Goal: Task Accomplishment & Management: Manage account settings

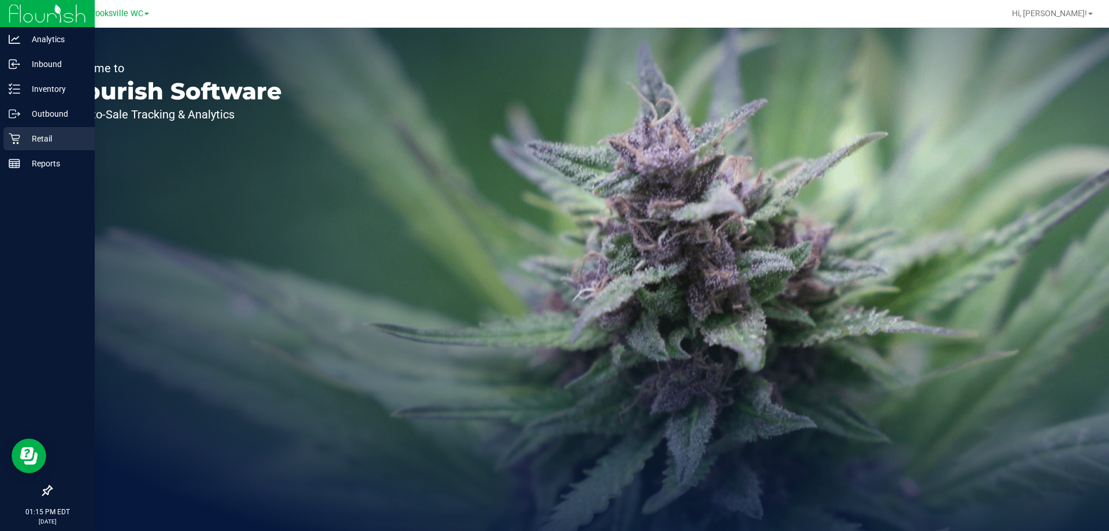
click at [25, 135] on p "Retail" at bounding box center [54, 139] width 69 height 14
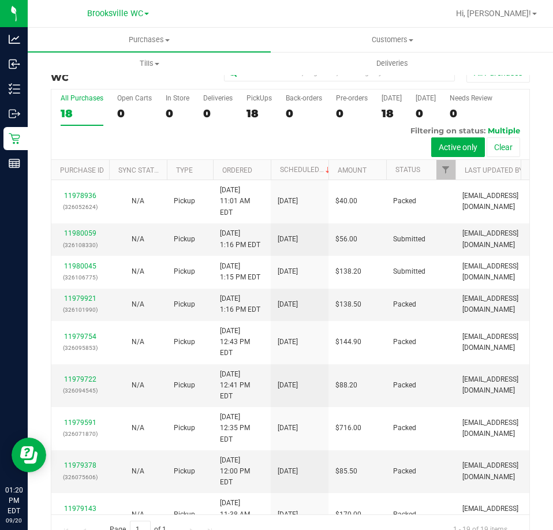
click at [211, 144] on div "All Purchases 18 Open Carts 0 In Store 0 Deliveries 0 PickUps 18 Back-orders 0 …" at bounding box center [290, 124] width 478 height 70
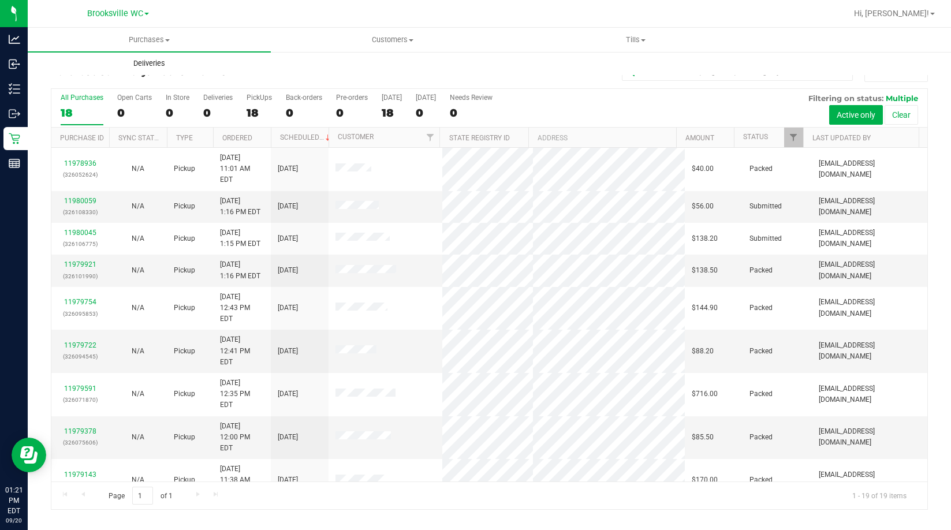
click at [219, 71] on uib-tab-heading "Deliveries" at bounding box center [149, 63] width 242 height 23
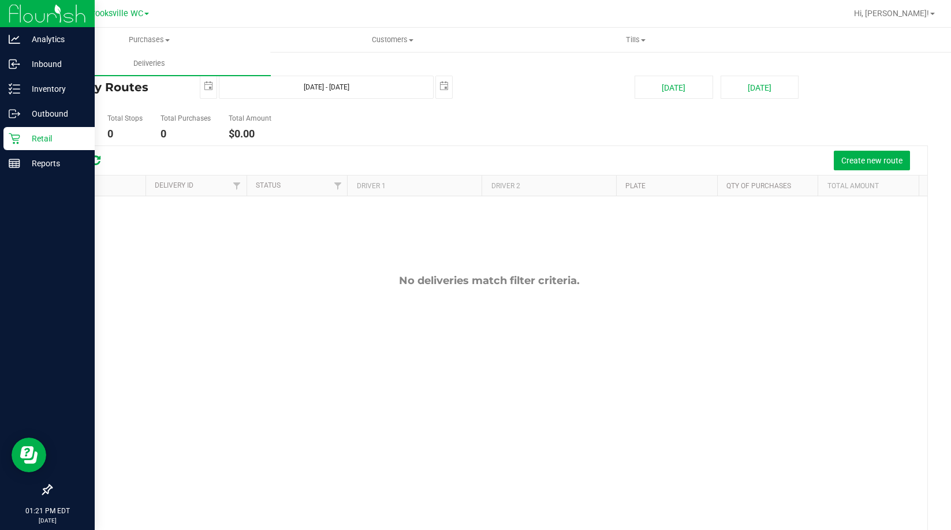
click at [35, 150] on link "Retail" at bounding box center [47, 139] width 95 height 25
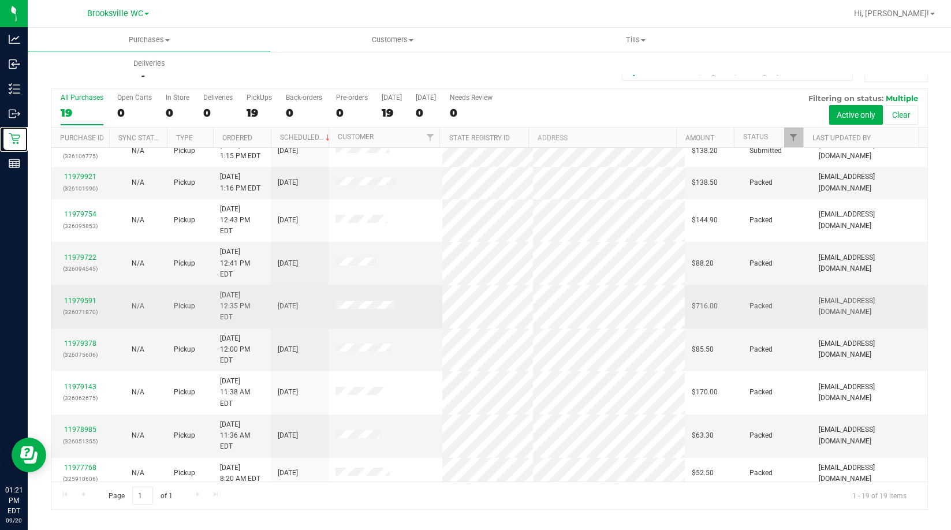
scroll to position [115, 0]
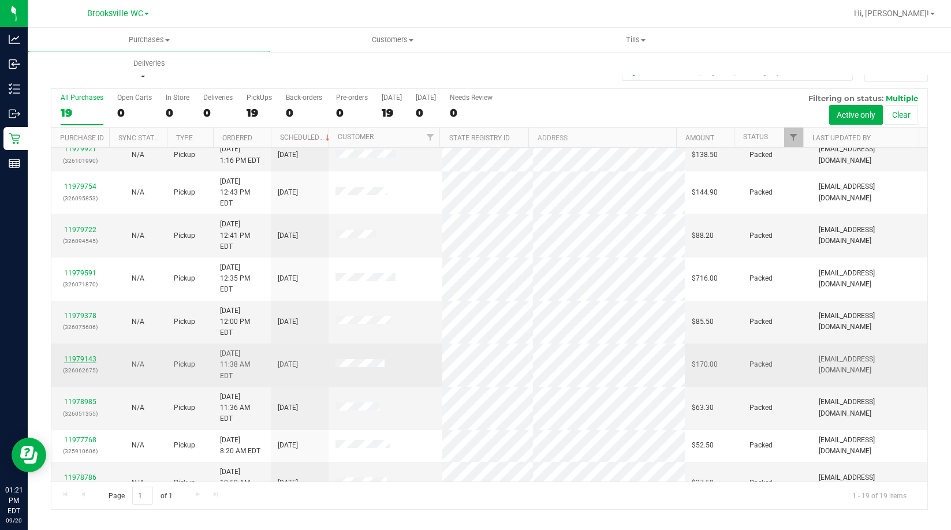
click at [81, 355] on link "11979143" at bounding box center [80, 359] width 32 height 8
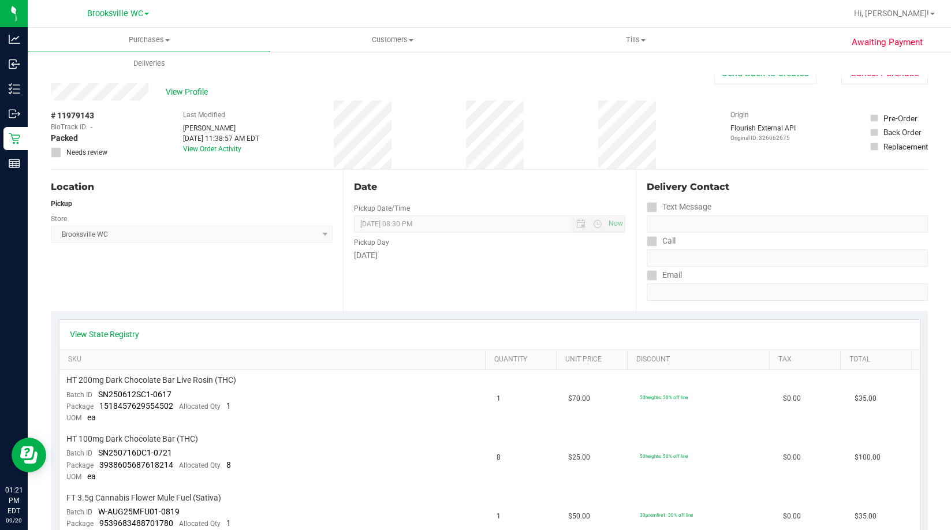
click at [279, 183] on div "Location" at bounding box center [192, 187] width 282 height 14
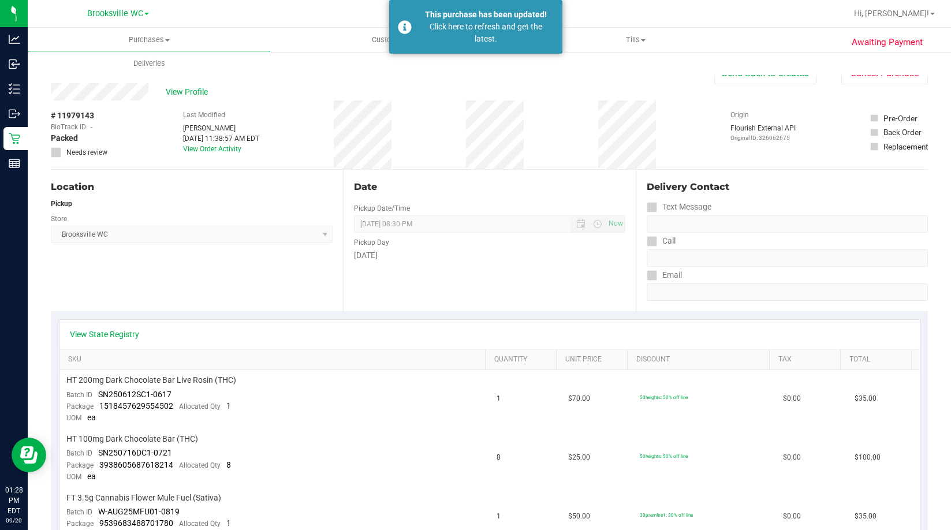
click at [217, 267] on div "Location Pickup Store Brooksville WC Select Store Bonita Springs WC Boynton Bea…" at bounding box center [197, 240] width 292 height 141
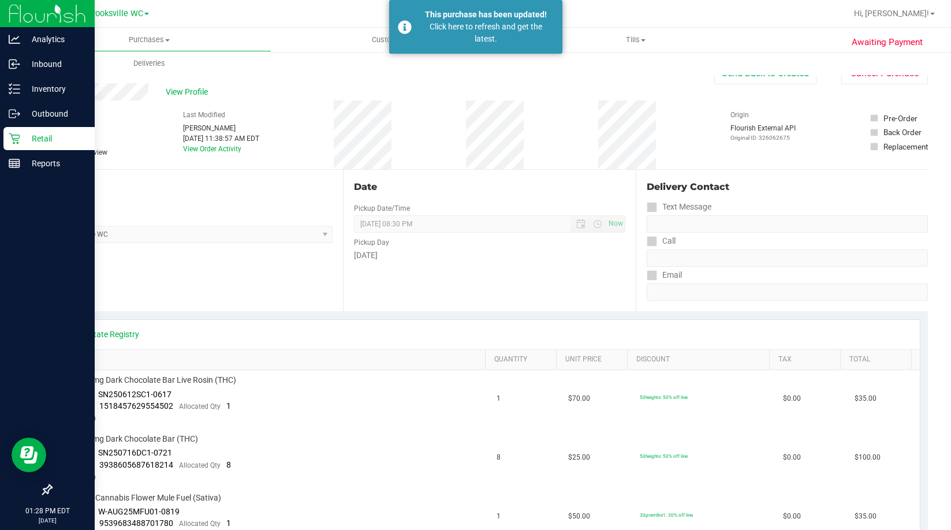
click at [25, 134] on p "Retail" at bounding box center [54, 139] width 69 height 14
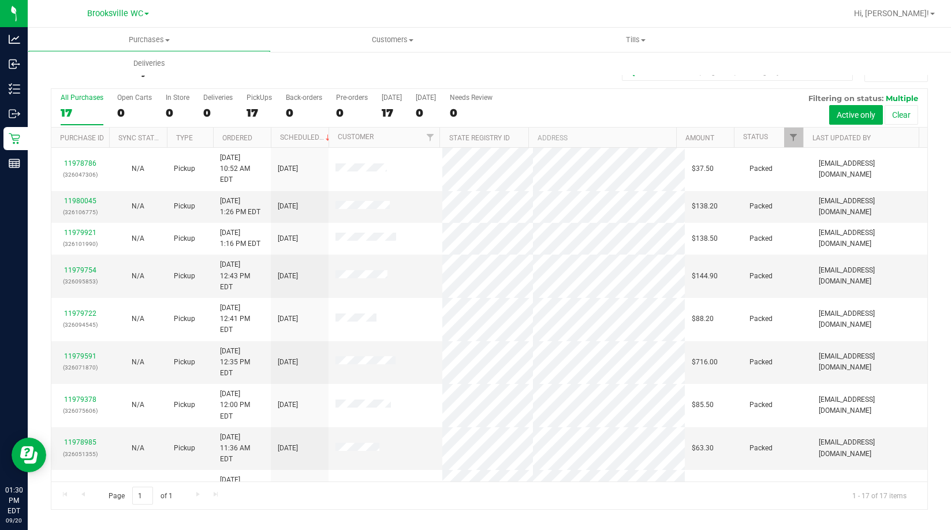
click at [371, 75] on div "All Purchases" at bounding box center [635, 72] width 585 height 20
click at [254, 85] on div "Purchase Summary: Brooksville WC All Purchases" at bounding box center [489, 74] width 877 height 25
click at [773, 139] on th "Status" at bounding box center [768, 138] width 69 height 20
click at [774, 139] on span at bounding box center [776, 137] width 9 height 9
click at [248, 81] on div "Purchase Summary: Brooksville WC All Purchases" at bounding box center [489, 74] width 877 height 25
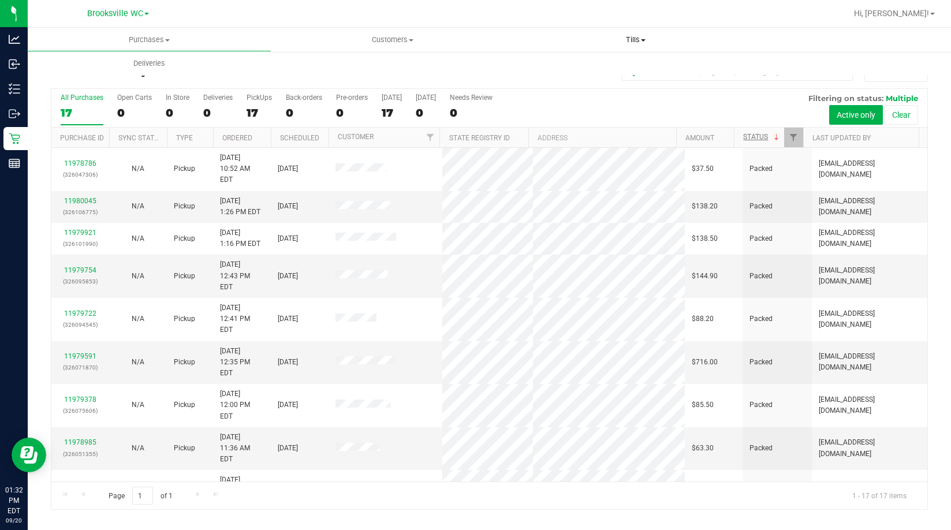
click at [629, 33] on uib-tab-heading "Tills Manage tills Reconcile e-payments" at bounding box center [635, 39] width 242 height 23
click at [595, 72] on li "Manage tills" at bounding box center [635, 70] width 243 height 14
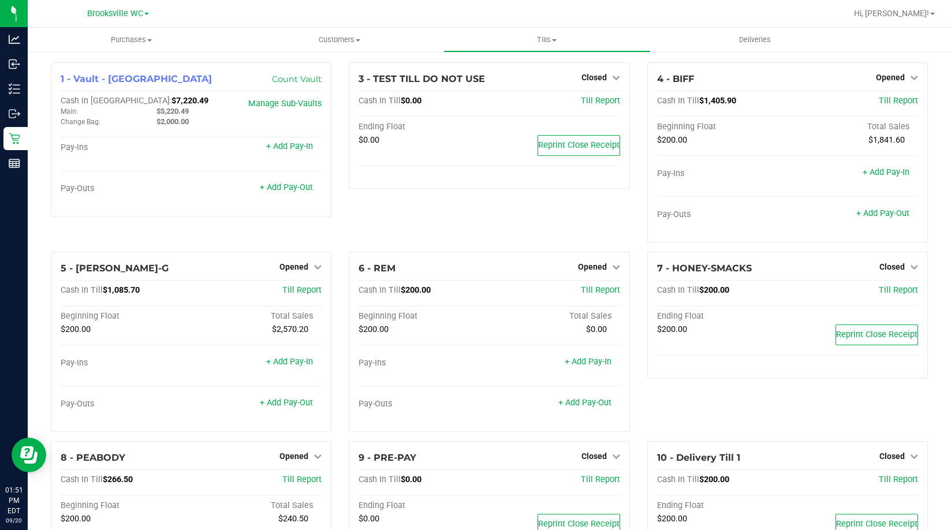
click at [58, 230] on div "1 - Vault - Brooksville Count Vault Cash In Vault: $7,220.49 Main: $5,220.49 Ch…" at bounding box center [191, 156] width 298 height 189
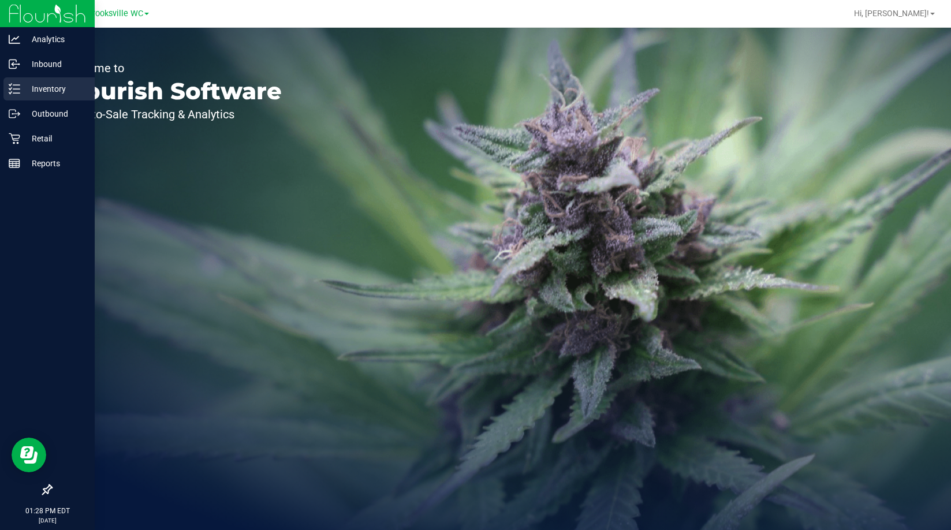
click at [33, 94] on div "Inventory" at bounding box center [48, 88] width 91 height 23
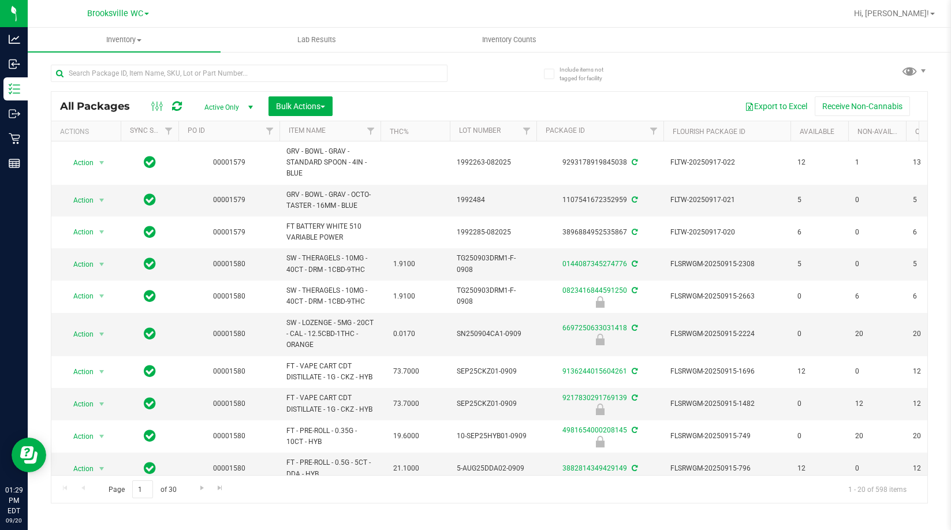
click at [247, 89] on div at bounding box center [249, 78] width 397 height 27
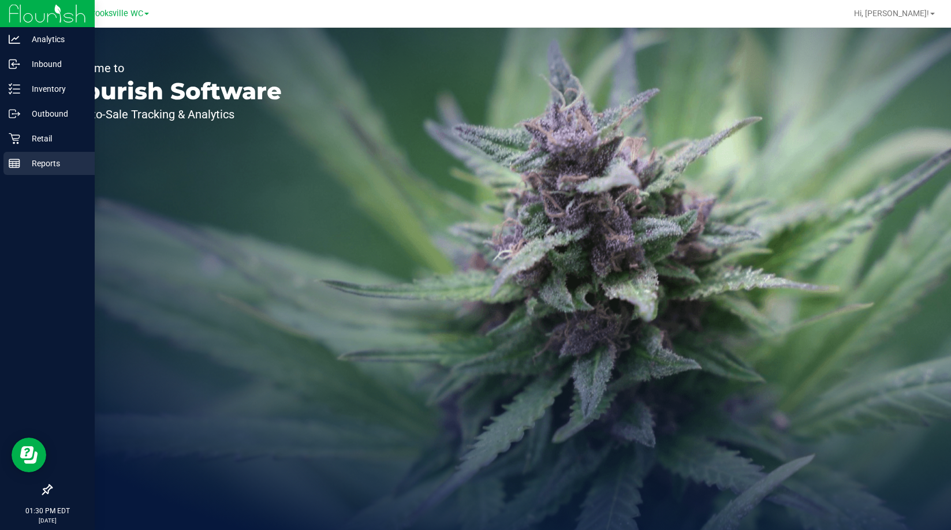
click at [49, 161] on p "Reports" at bounding box center [54, 163] width 69 height 14
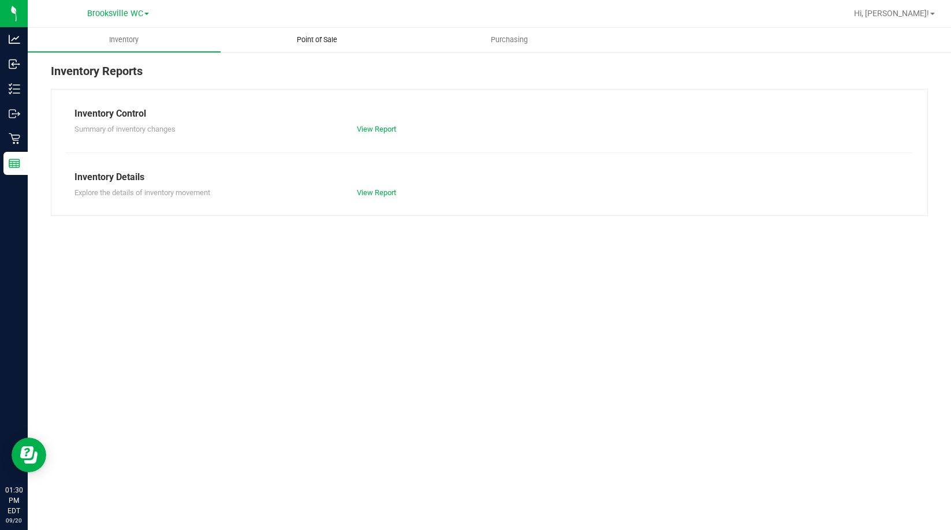
click at [331, 39] on span "Point of Sale" at bounding box center [317, 40] width 72 height 10
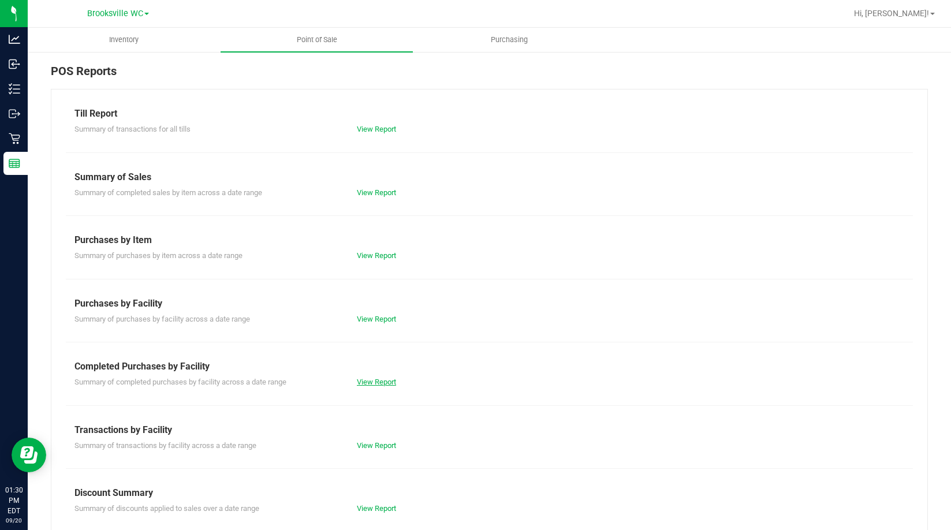
click at [365, 379] on link "View Report" at bounding box center [376, 382] width 39 height 9
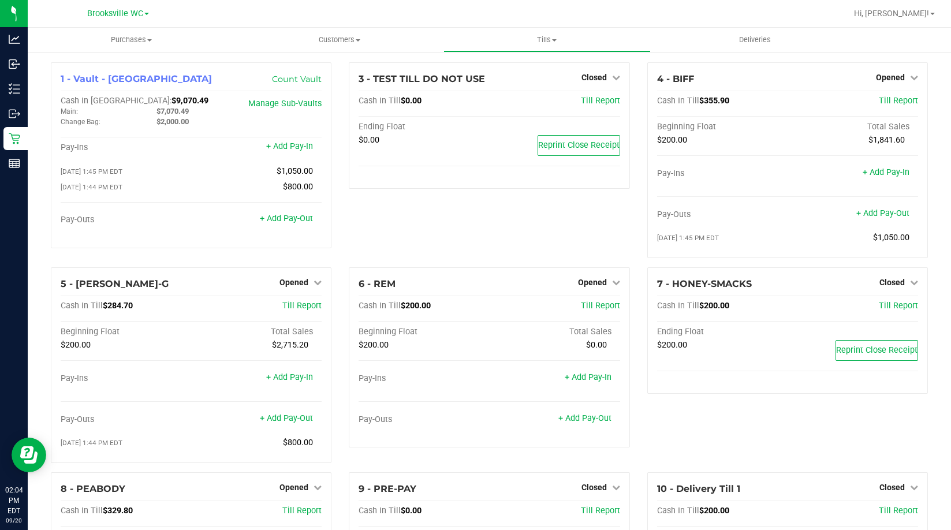
click at [477, 238] on div "3 - TEST TILL DO NOT USE Closed Open Till Cash In Till $0.00 Till Report Ending…" at bounding box center [489, 164] width 298 height 205
click at [396, 234] on div "3 - TEST TILL DO NOT USE Closed Open Till Cash In Till $0.00 Till Report Ending…" at bounding box center [489, 164] width 298 height 205
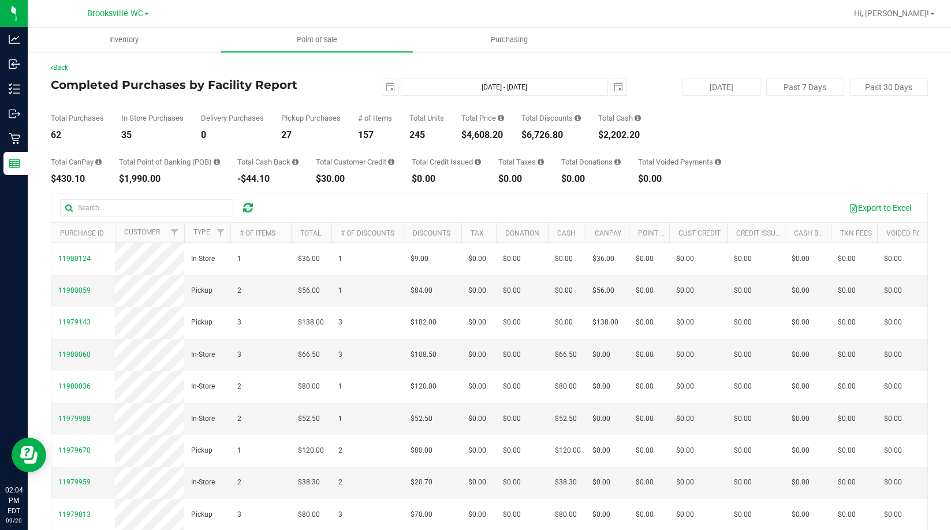
click at [346, 91] on div "[DATE] [DATE] - [DATE] [DATE]" at bounding box center [484, 87] width 301 height 17
drag, startPoint x: 232, startPoint y: 81, endPoint x: 211, endPoint y: 17, distance: 67.0
click at [231, 81] on h4 "Completed Purchases by Facility Report" at bounding box center [197, 85] width 292 height 13
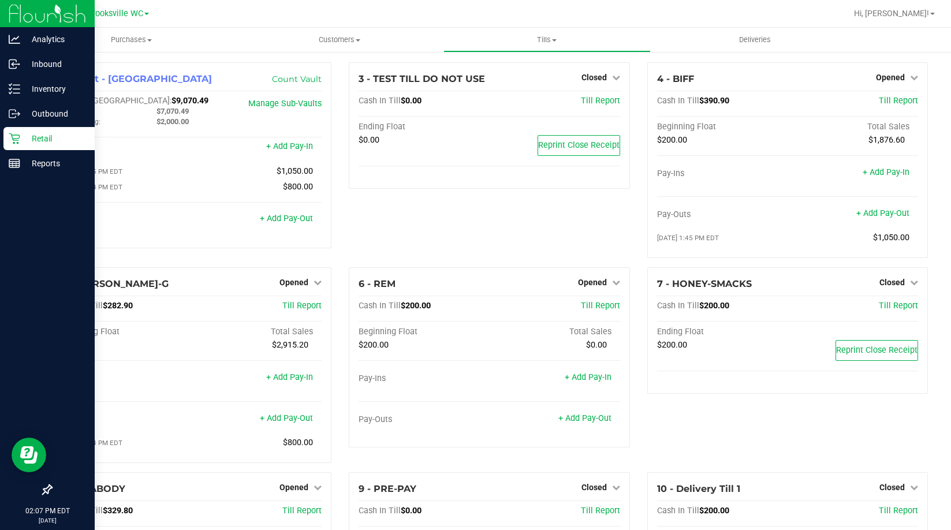
click at [23, 144] on p "Retail" at bounding box center [54, 139] width 69 height 14
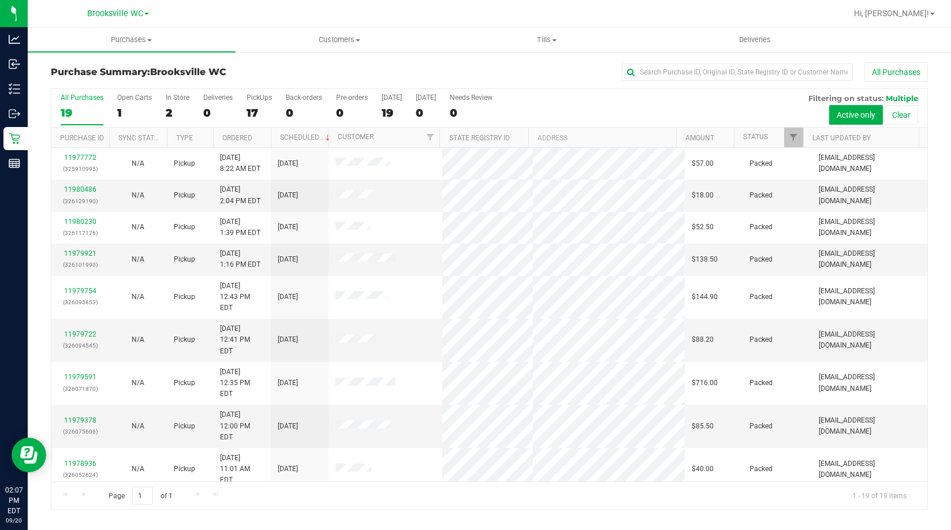
click at [771, 137] on th "Status" at bounding box center [768, 138] width 69 height 20
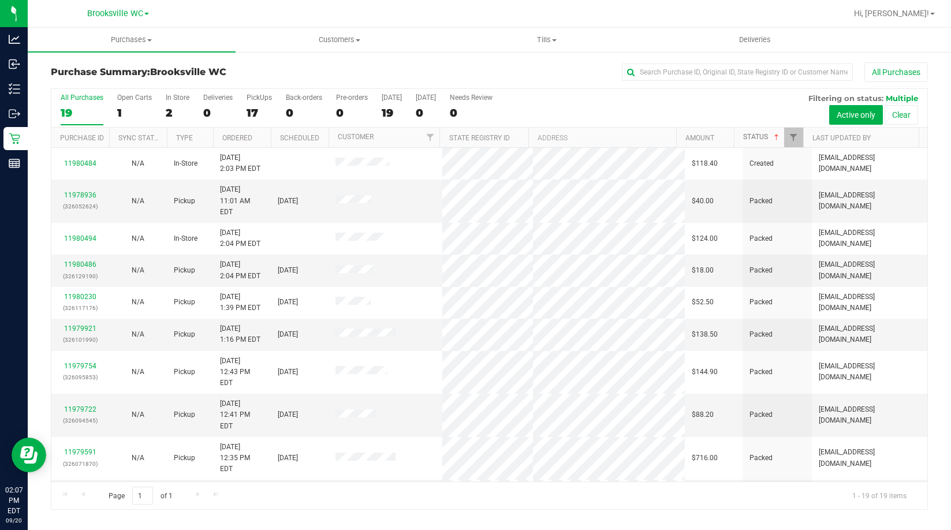
click at [775, 141] on span at bounding box center [776, 137] width 9 height 9
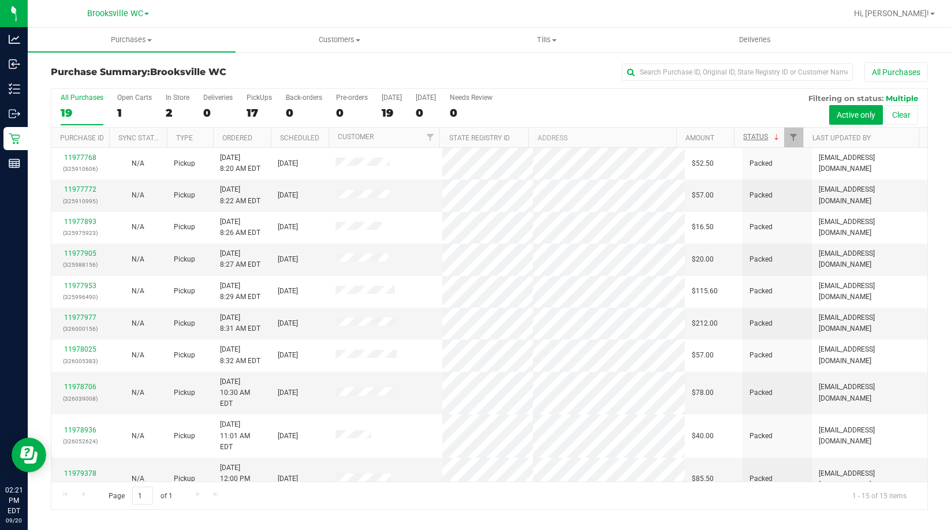
click at [732, 102] on div "All Purchases 19 Open Carts 1 In Store 2 Deliveries 0 PickUps 17 Back-orders 0 …" at bounding box center [489, 108] width 876 height 39
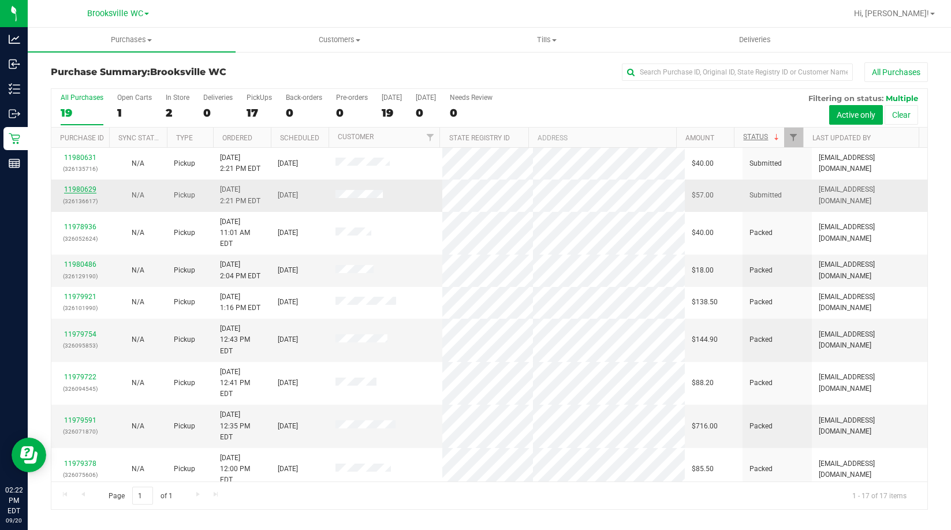
click at [80, 191] on link "11980629" at bounding box center [80, 189] width 32 height 8
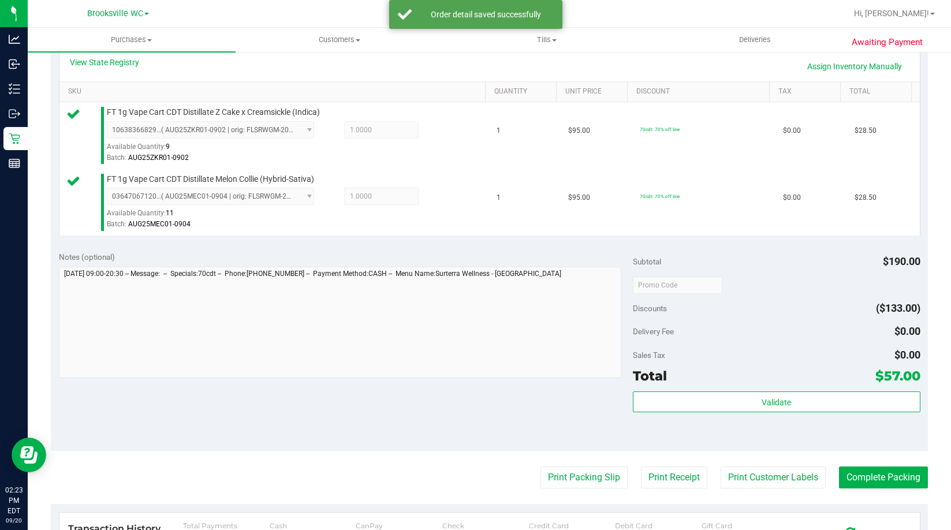
scroll to position [289, 0]
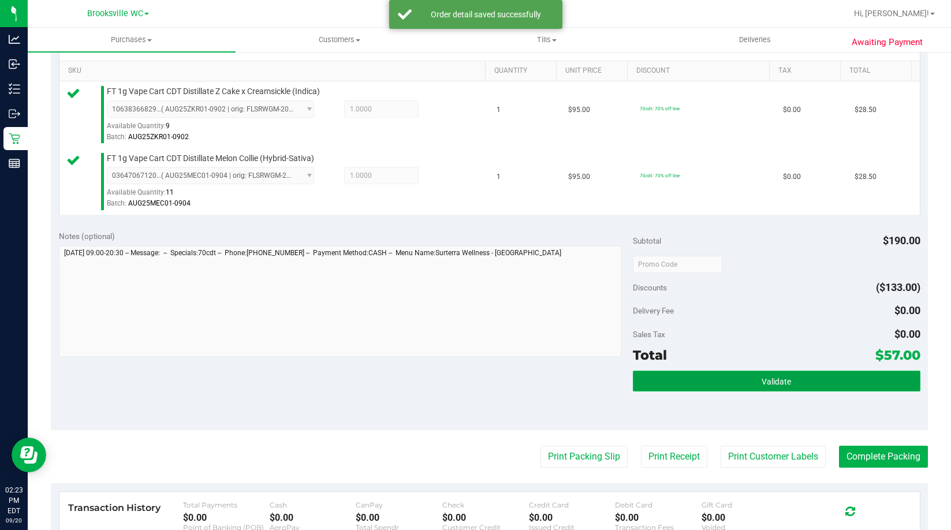
click at [770, 374] on button "Validate" at bounding box center [776, 381] width 287 height 21
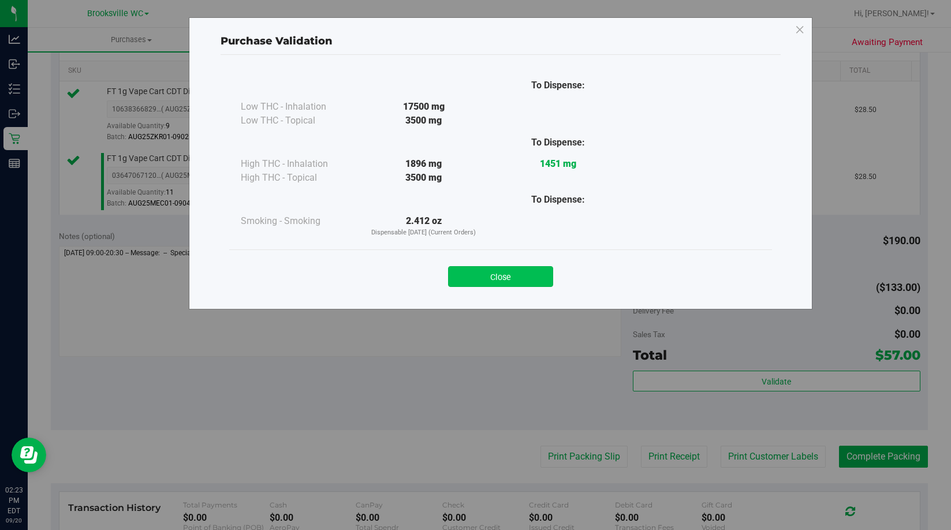
click at [526, 282] on button "Close" at bounding box center [500, 276] width 105 height 21
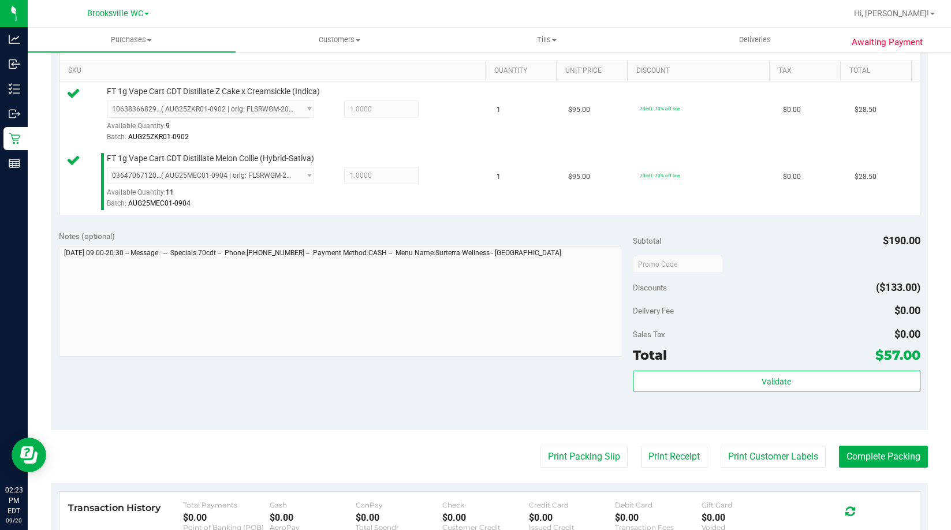
click at [592, 474] on purchase-details "Back Edit Purchase Cancel Purchase View Profile # 11980629 BioTrack ID: - Submi…" at bounding box center [489, 237] width 877 height 926
click at [591, 458] on button "Print Packing Slip" at bounding box center [583, 457] width 87 height 22
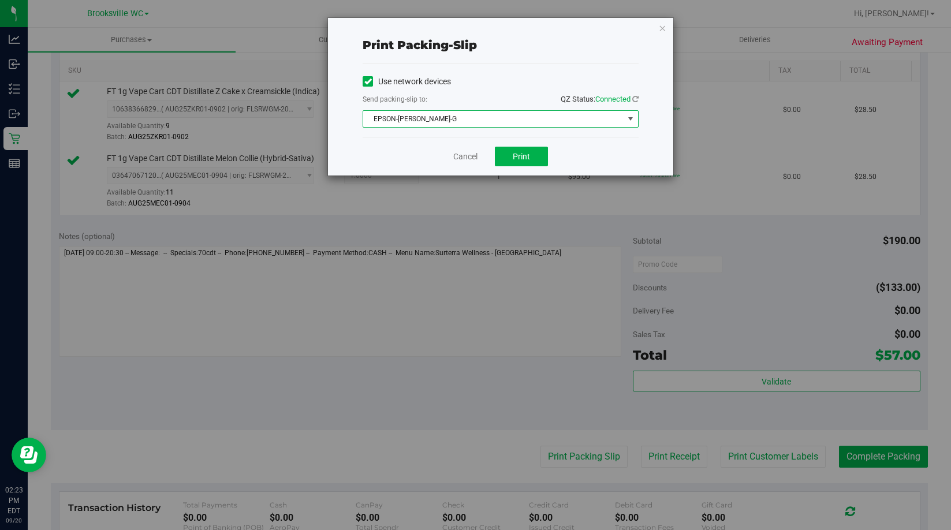
click at [523, 120] on span "EPSON-BECKY-G" at bounding box center [493, 119] width 260 height 16
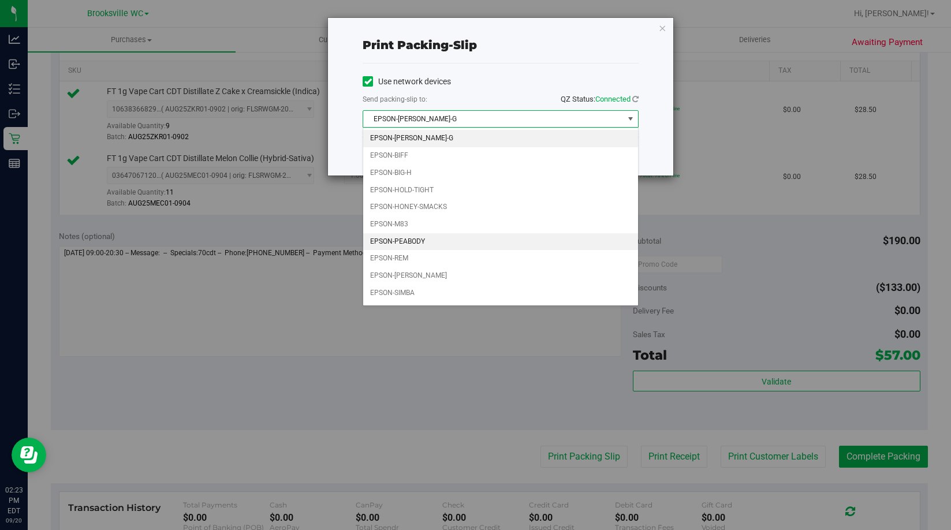
click at [426, 238] on li "EPSON-PEABODY" at bounding box center [500, 241] width 275 height 17
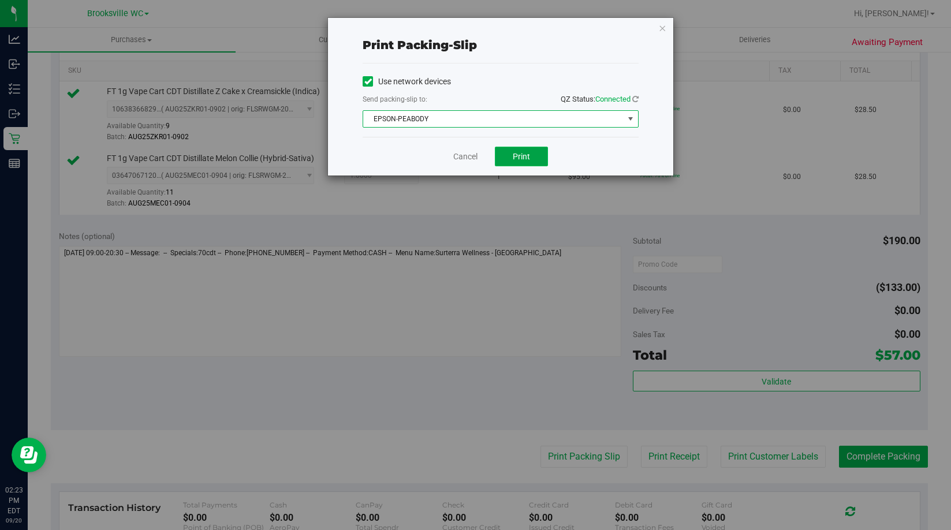
click at [543, 159] on button "Print" at bounding box center [521, 157] width 53 height 20
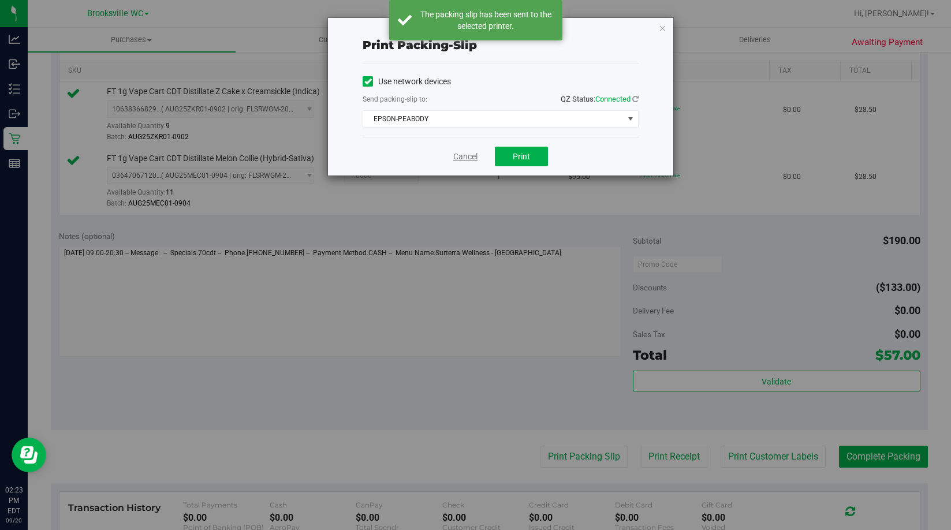
click at [458, 159] on link "Cancel" at bounding box center [465, 157] width 24 height 12
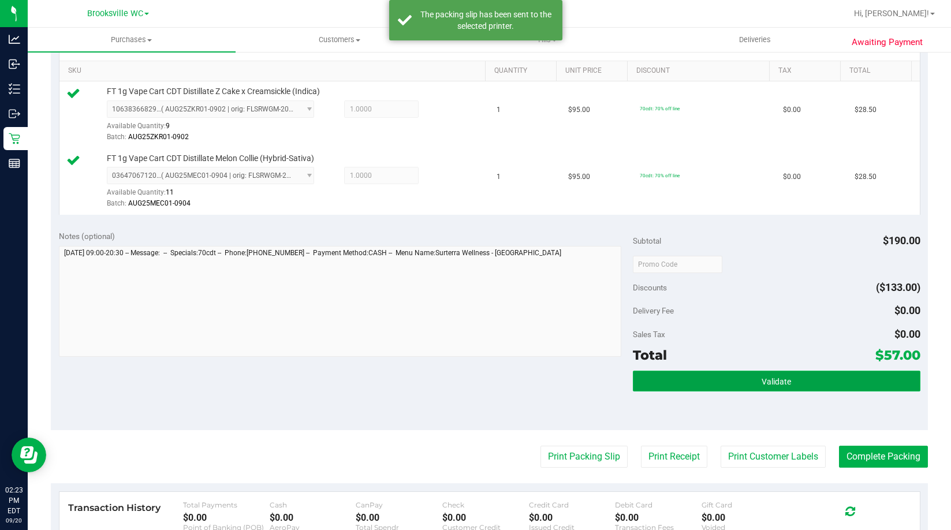
click at [707, 383] on button "Validate" at bounding box center [776, 381] width 287 height 21
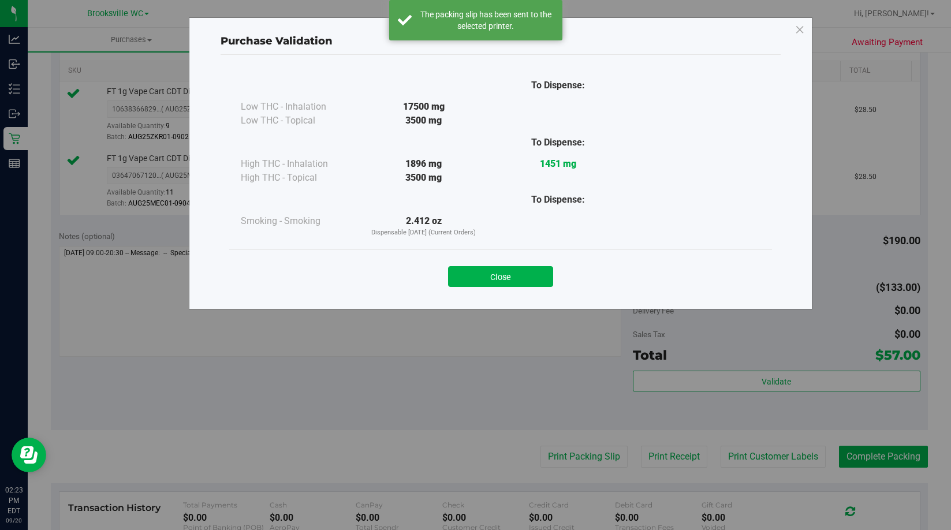
click at [496, 277] on button "Close" at bounding box center [500, 276] width 105 height 21
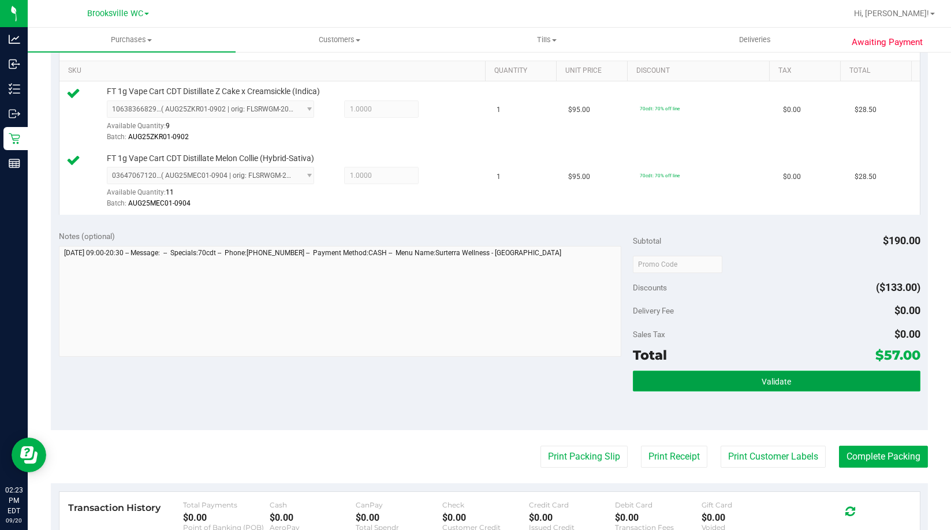
click at [815, 382] on button "Validate" at bounding box center [776, 381] width 287 height 21
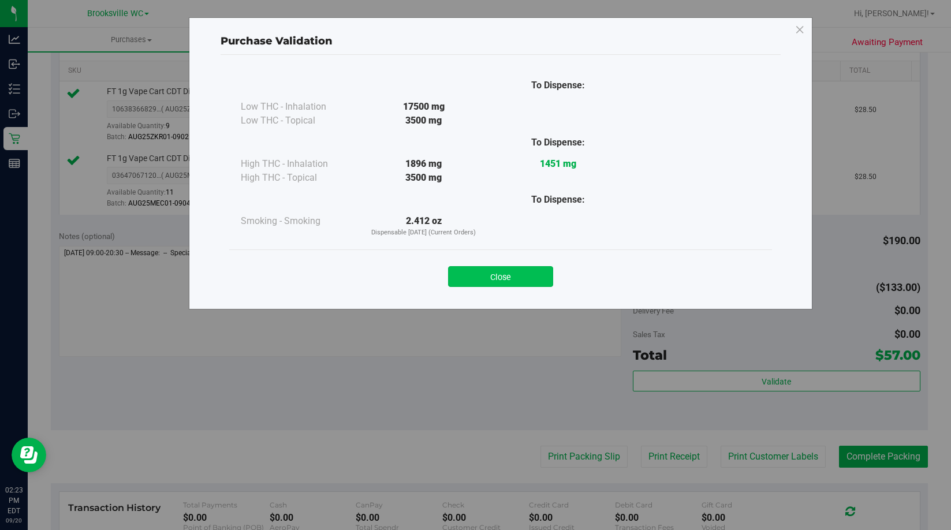
click at [534, 286] on button "Close" at bounding box center [500, 276] width 105 height 21
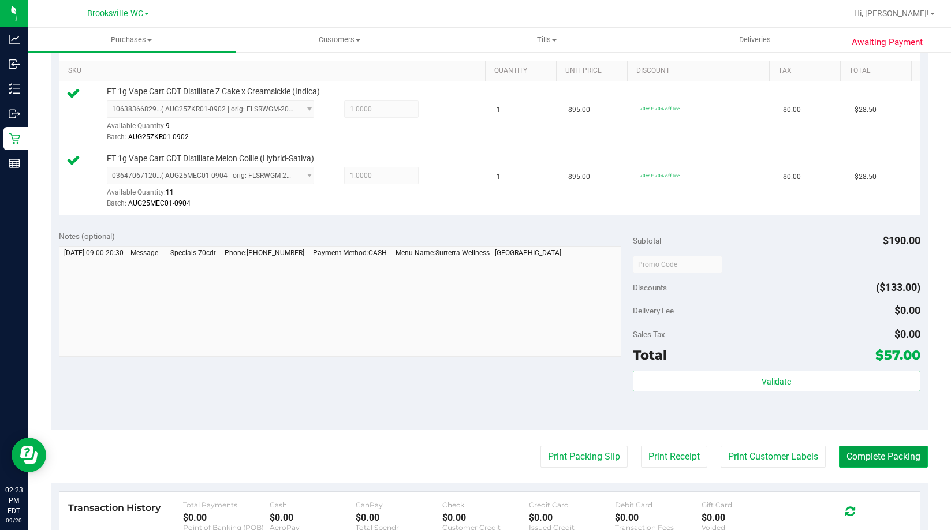
click at [872, 463] on button "Complete Packing" at bounding box center [883, 457] width 89 height 22
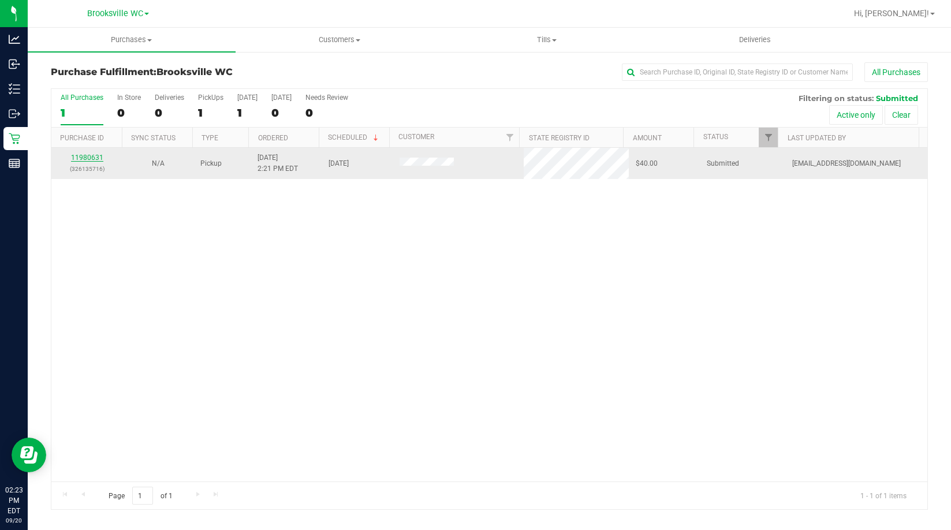
click at [83, 160] on link "11980631" at bounding box center [87, 158] width 32 height 8
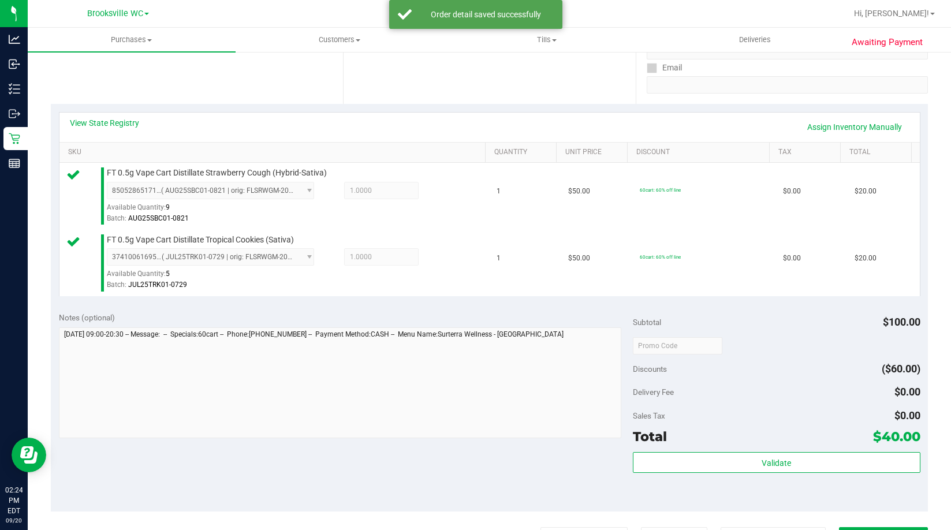
scroll to position [404, 0]
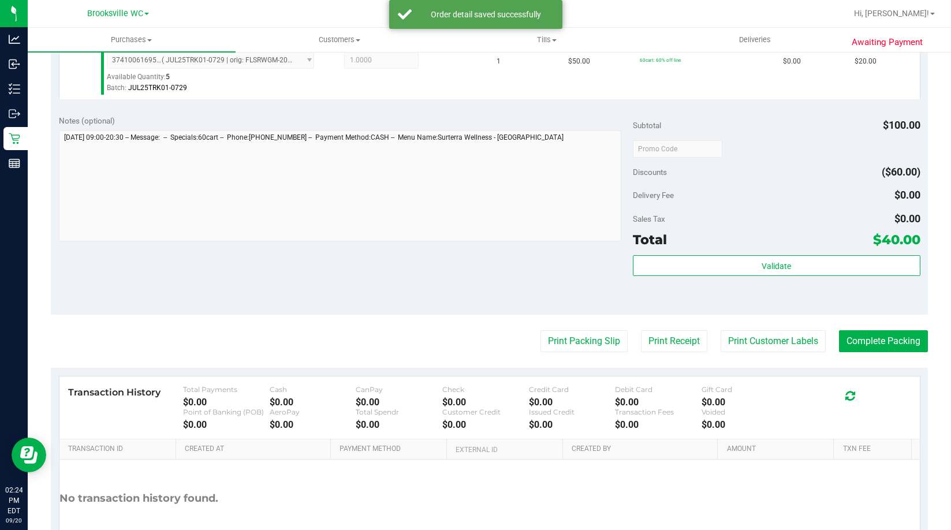
click at [812, 251] on div "Subtotal $100.00 Discounts ($60.00) Delivery Fee $0.00 Sales Tax $0.00 Total $4…" at bounding box center [776, 211] width 287 height 192
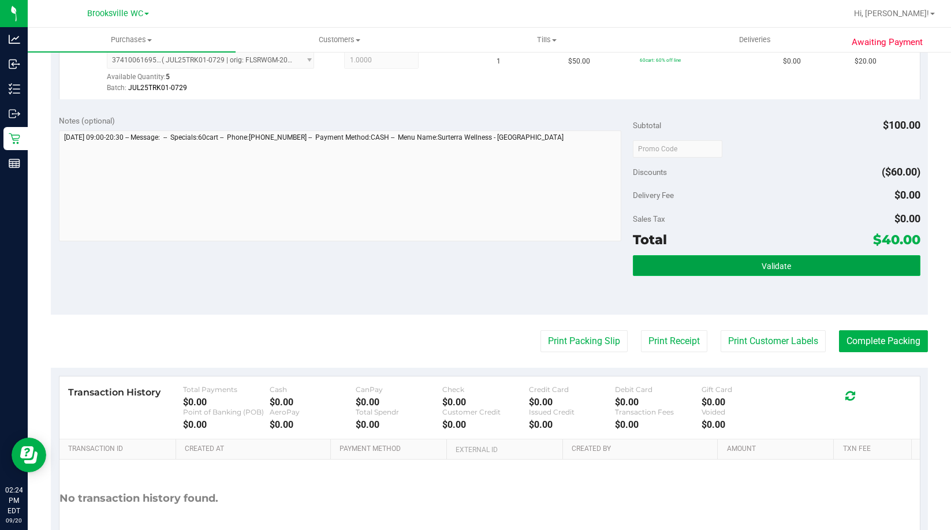
click at [812, 266] on button "Validate" at bounding box center [776, 265] width 287 height 21
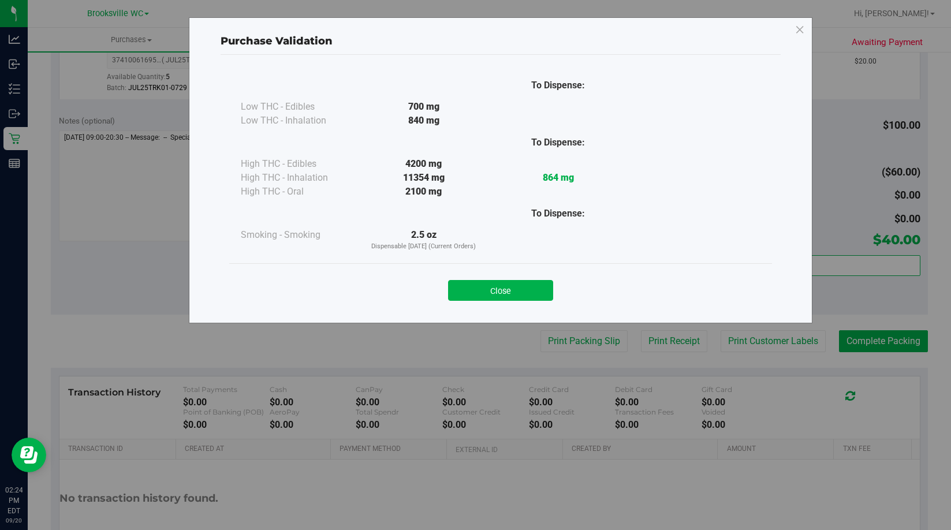
click at [520, 271] on div "Close" at bounding box center [500, 286] width 543 height 47
drag, startPoint x: 543, startPoint y: 292, endPoint x: 593, endPoint y: 340, distance: 69.8
click at [542, 292] on button "Close" at bounding box center [500, 290] width 105 height 21
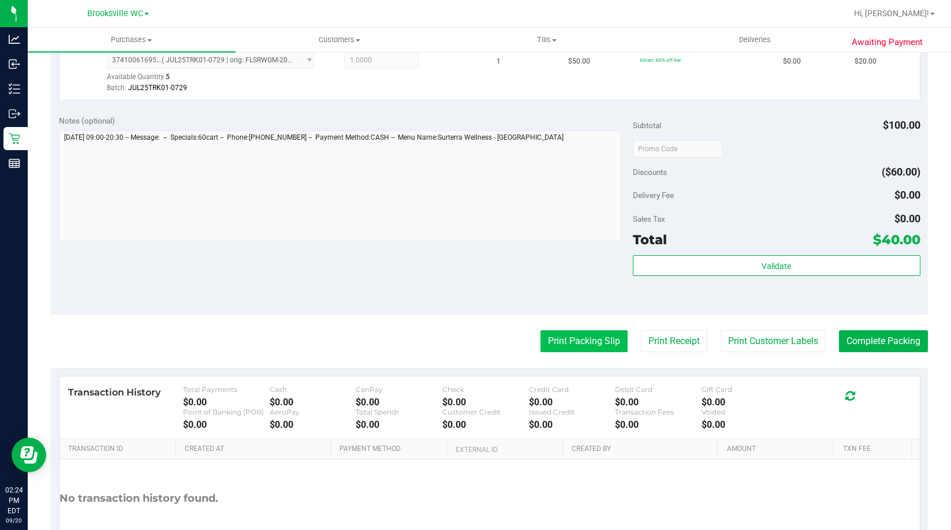
click at [587, 335] on button "Print Packing Slip" at bounding box center [583, 341] width 87 height 22
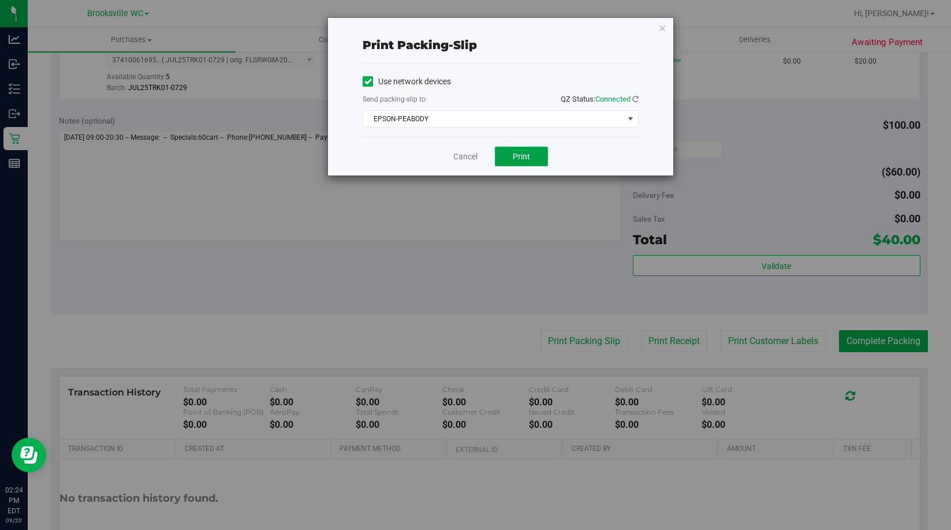
click at [527, 159] on span "Print" at bounding box center [521, 156] width 17 height 9
click at [459, 159] on link "Cancel" at bounding box center [465, 157] width 24 height 12
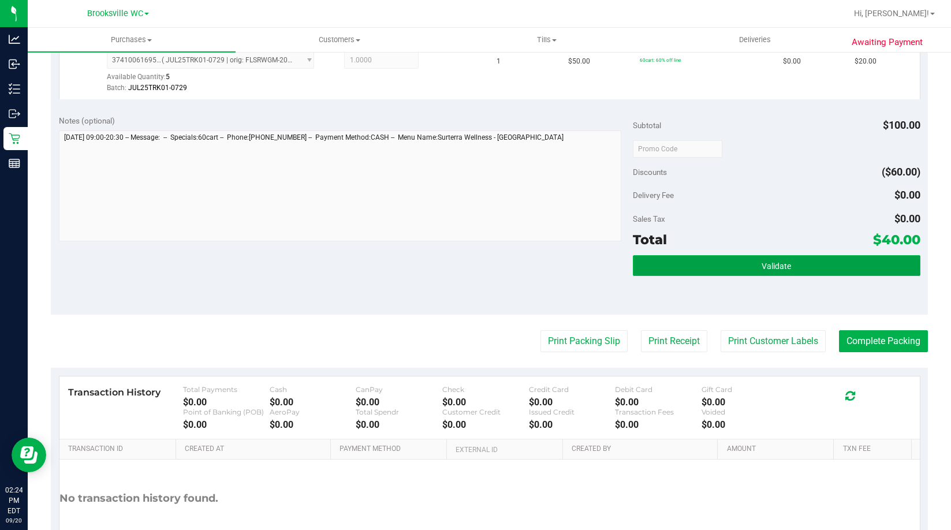
click at [794, 258] on button "Validate" at bounding box center [776, 265] width 287 height 21
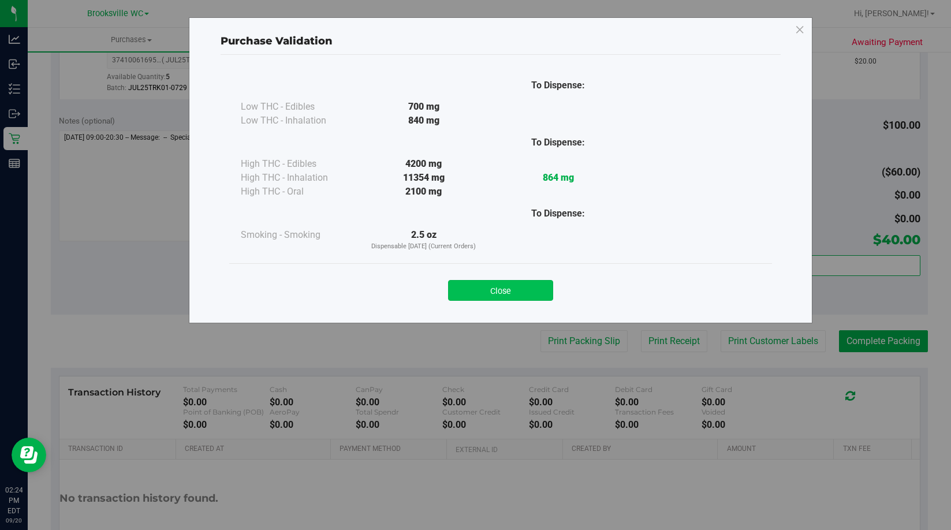
click at [521, 297] on button "Close" at bounding box center [500, 290] width 105 height 21
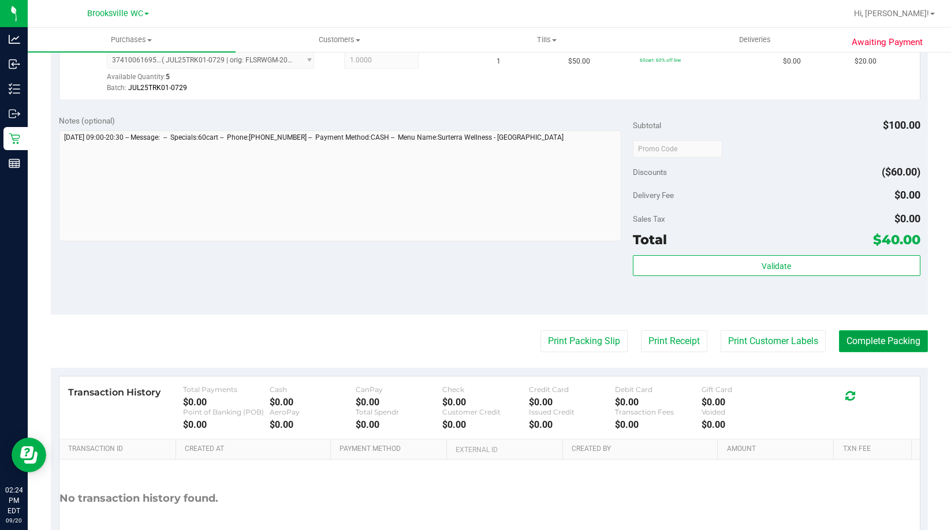
click at [879, 345] on button "Complete Packing" at bounding box center [883, 341] width 89 height 22
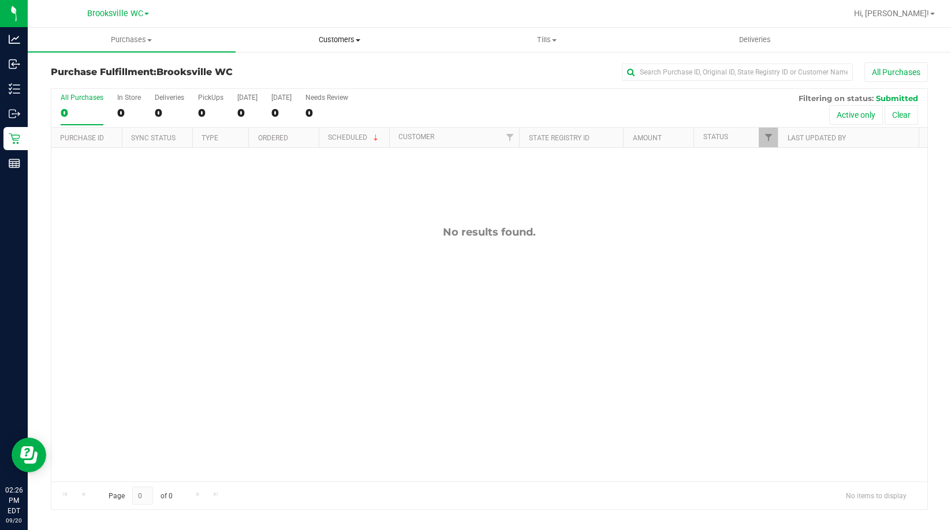
drag, startPoint x: 235, startPoint y: 193, endPoint x: 260, endPoint y: 33, distance: 162.4
click at [236, 193] on div "No results found." at bounding box center [489, 354] width 876 height 412
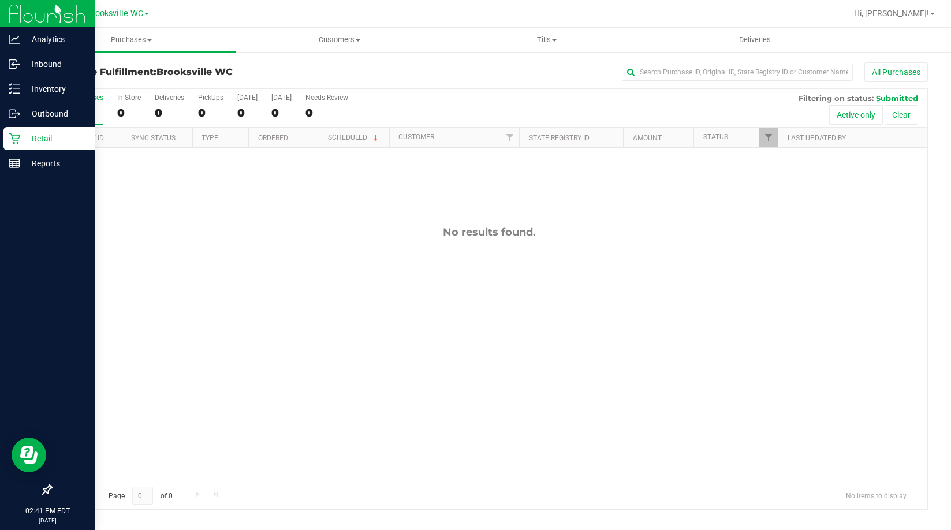
click at [38, 139] on p "Retail" at bounding box center [54, 139] width 69 height 14
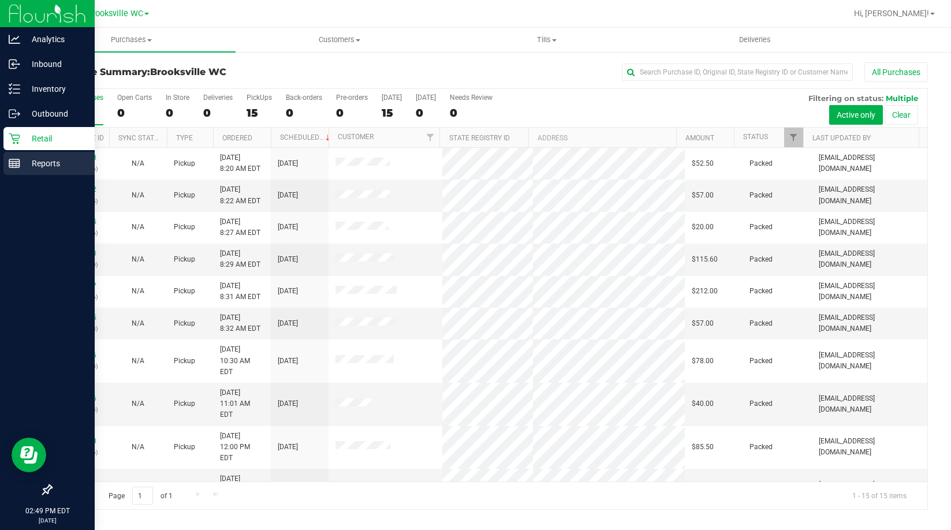
click at [49, 153] on div "Reports" at bounding box center [48, 163] width 91 height 23
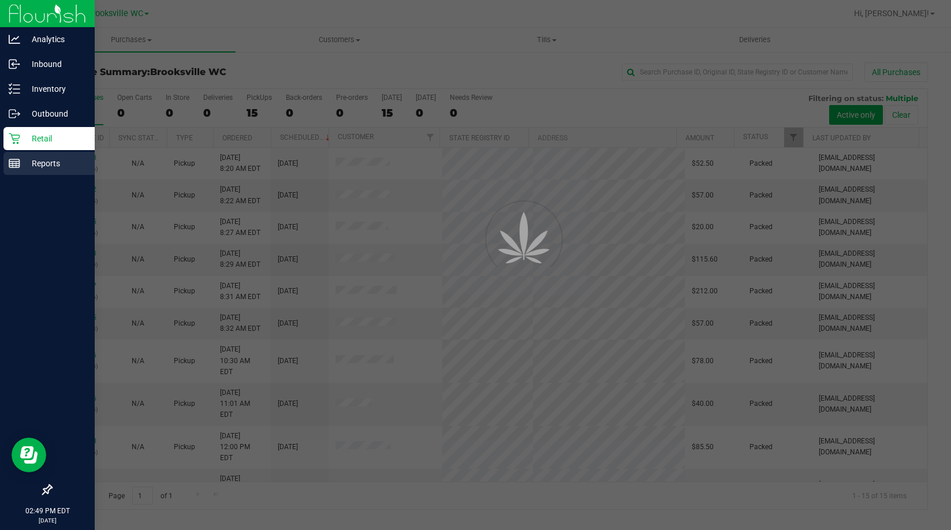
click at [51, 163] on p "Reports" at bounding box center [54, 163] width 69 height 14
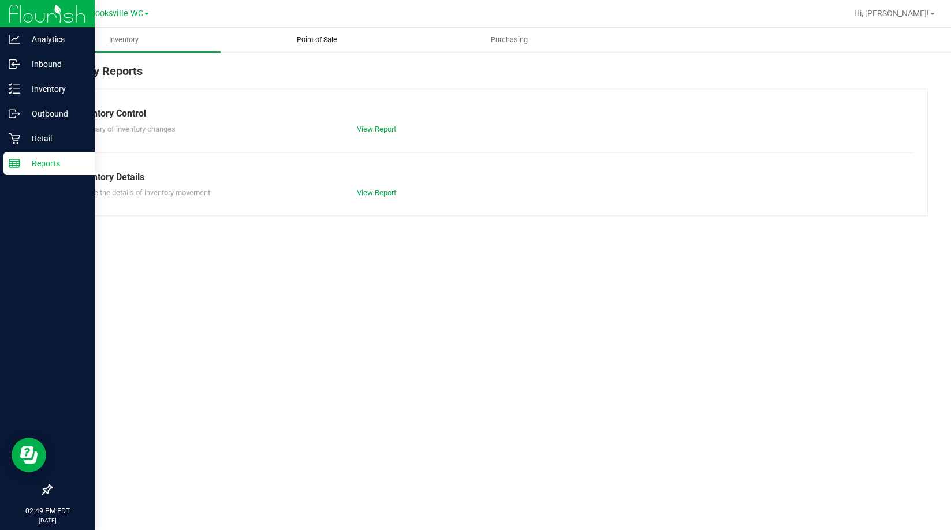
click at [326, 44] on span "Point of Sale" at bounding box center [317, 40] width 72 height 10
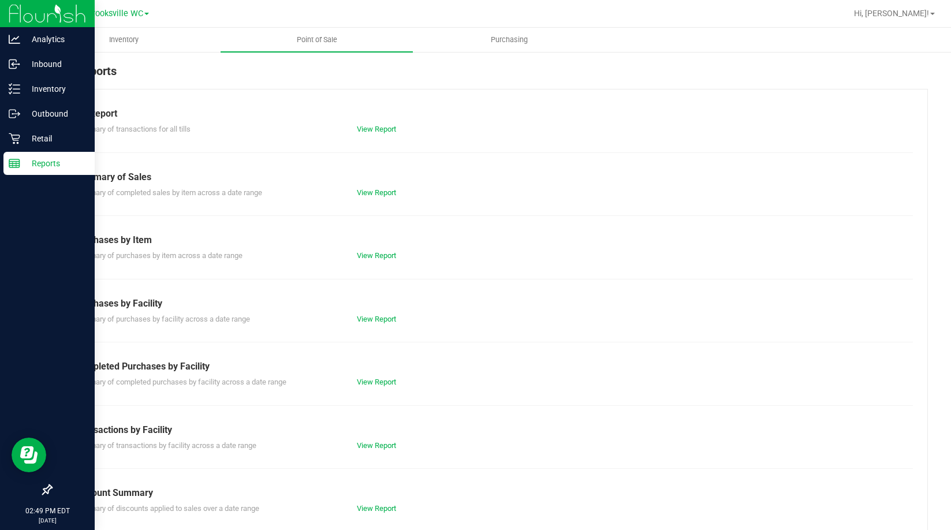
click at [396, 127] on div "View Report" at bounding box center [489, 130] width 282 height 12
click at [386, 128] on link "View Report" at bounding box center [376, 129] width 39 height 9
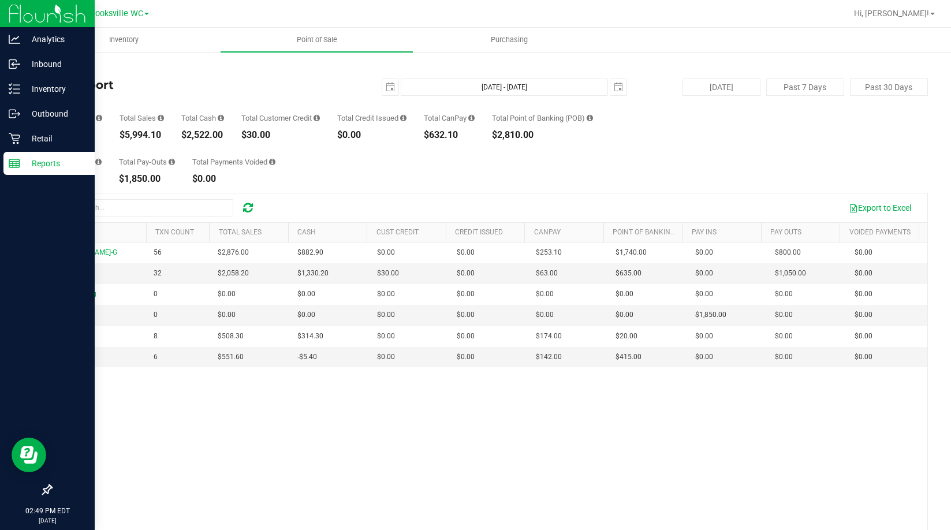
click at [359, 164] on div "Total Pay-Ins $1,850.00 Total Pay-Outs $1,850.00 Total Payments Voided $0.00" at bounding box center [489, 162] width 877 height 44
click at [28, 138] on p "Retail" at bounding box center [54, 139] width 69 height 14
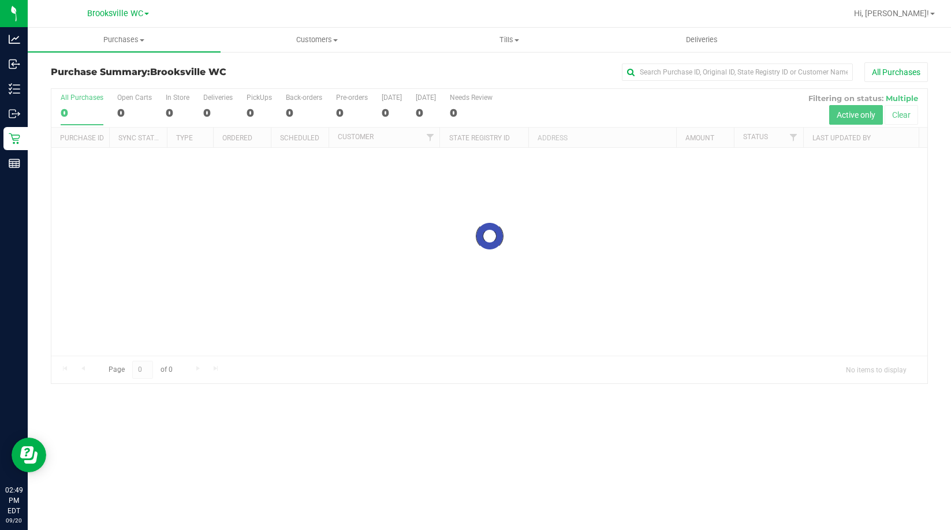
click at [265, 75] on h3 "Purchase Summary: Brooksville WC" at bounding box center [197, 72] width 292 height 10
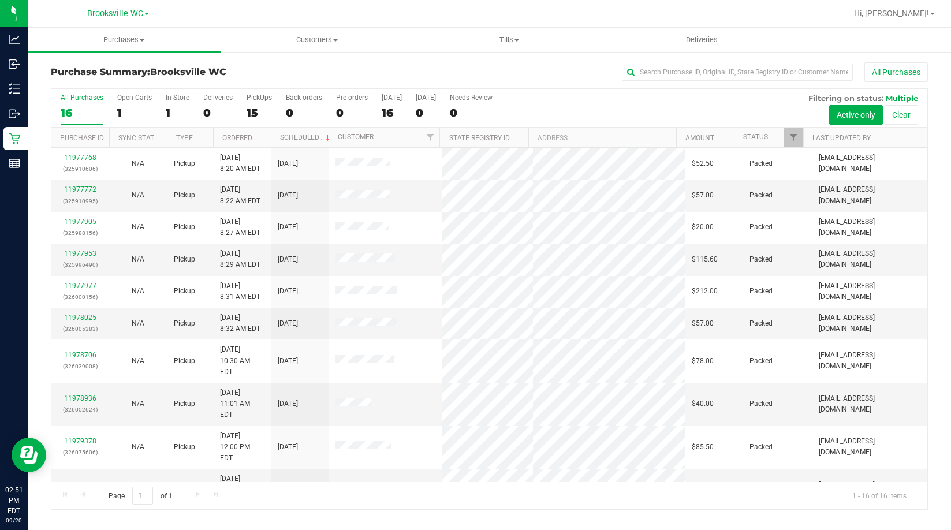
click at [253, 78] on div "Purchase Summary: Brooksville WC All Purchases" at bounding box center [489, 74] width 877 height 25
click at [767, 134] on link "Status" at bounding box center [755, 137] width 25 height 8
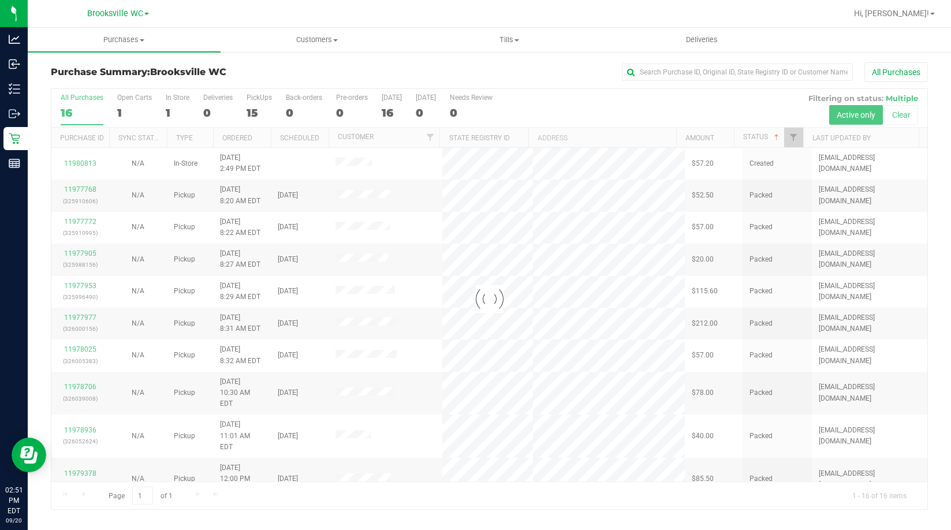
click at [773, 137] on div at bounding box center [489, 299] width 876 height 420
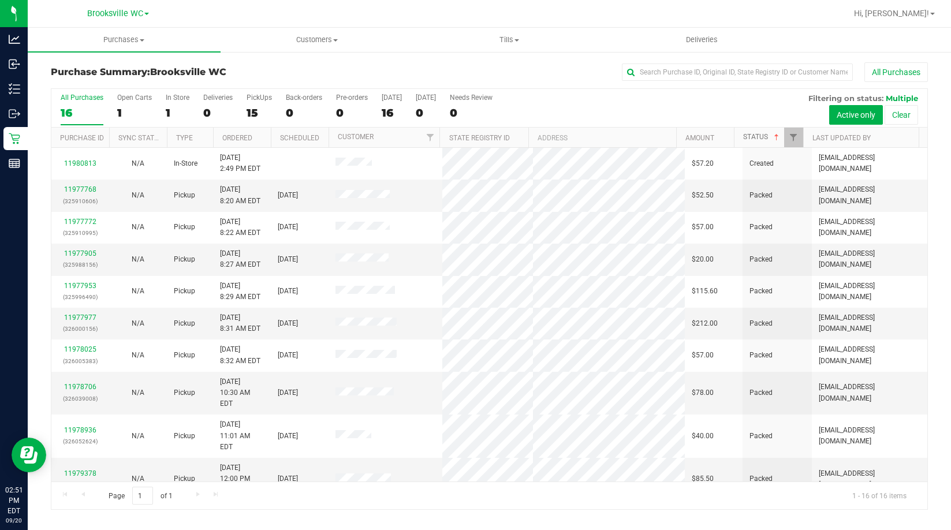
click at [773, 137] on span at bounding box center [776, 137] width 9 height 9
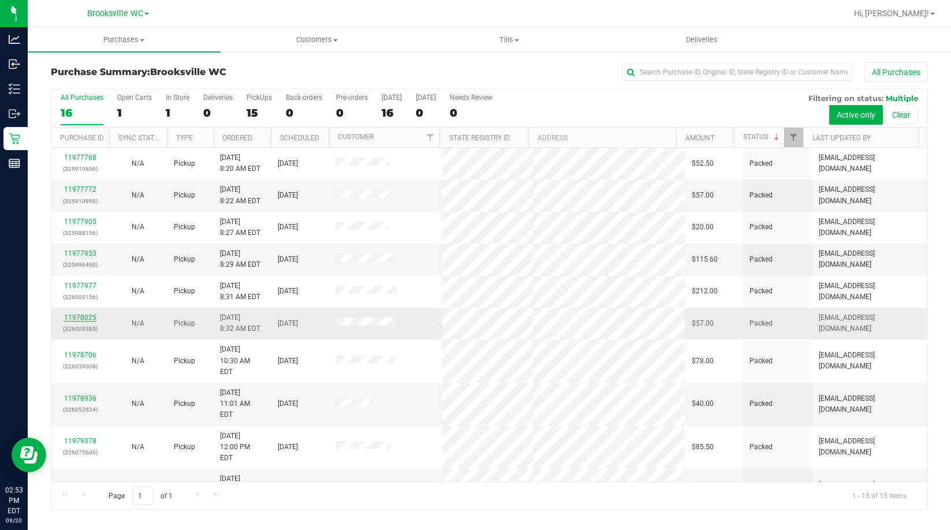
click at [76, 318] on link "11978025" at bounding box center [80, 318] width 32 height 8
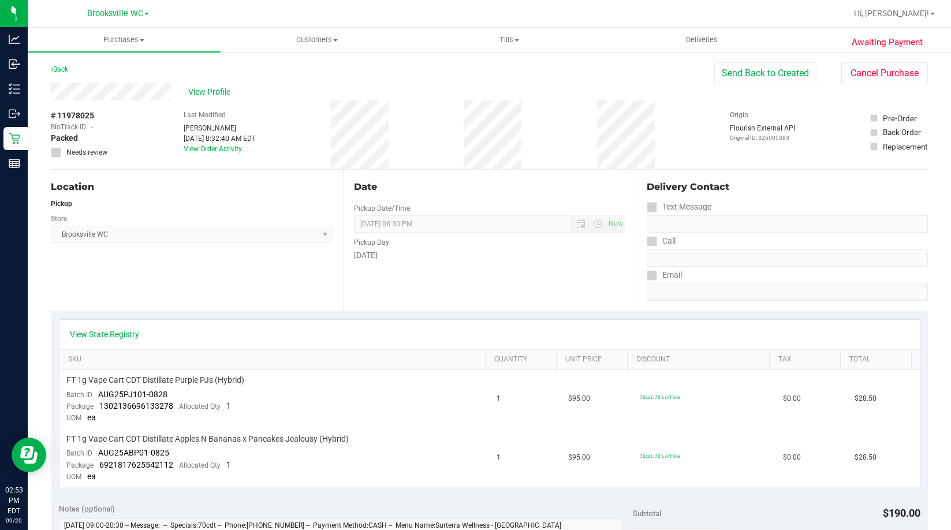
click at [340, 128] on div "# 11978025 BioTrack ID: - Packed Needs review Last Modified Merrily Anderson Se…" at bounding box center [489, 134] width 877 height 69
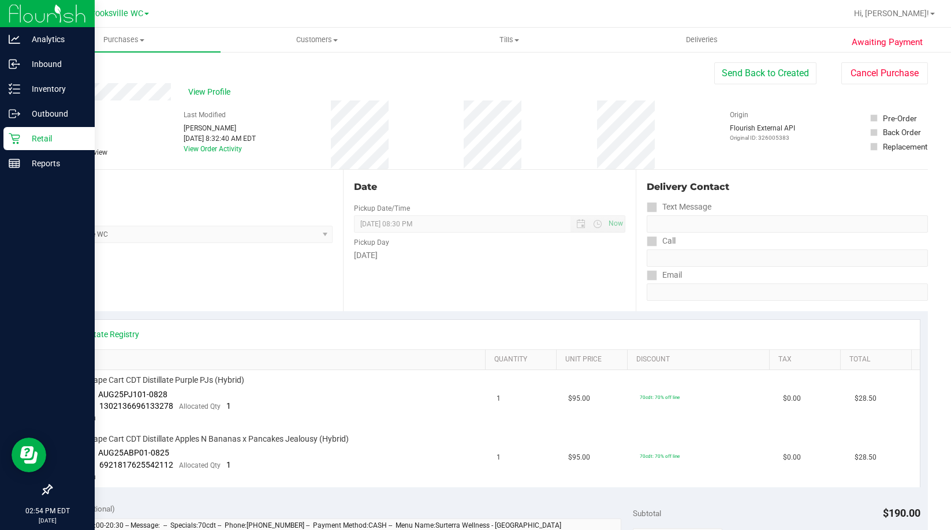
click at [32, 135] on p "Retail" at bounding box center [54, 139] width 69 height 14
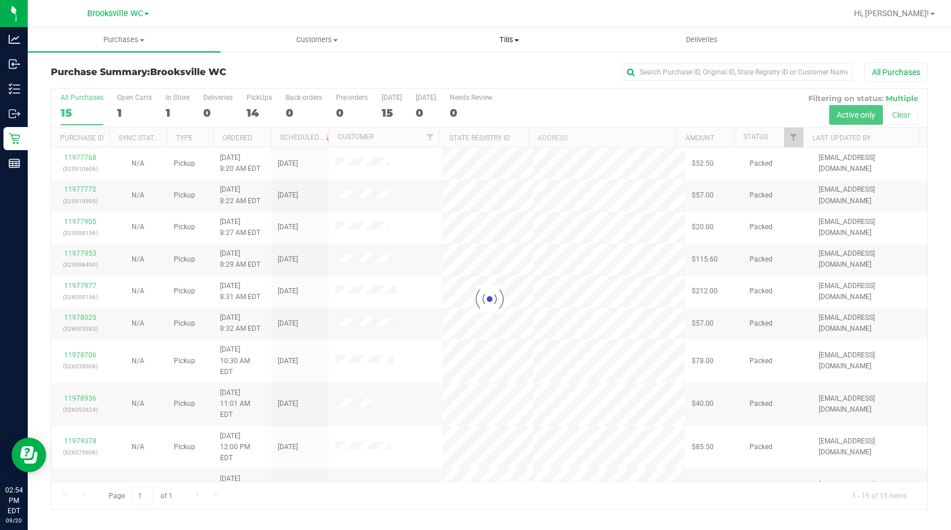
click at [512, 43] on span "Tills" at bounding box center [509, 40] width 192 height 10
click at [488, 65] on span "Manage tills" at bounding box center [452, 70] width 78 height 10
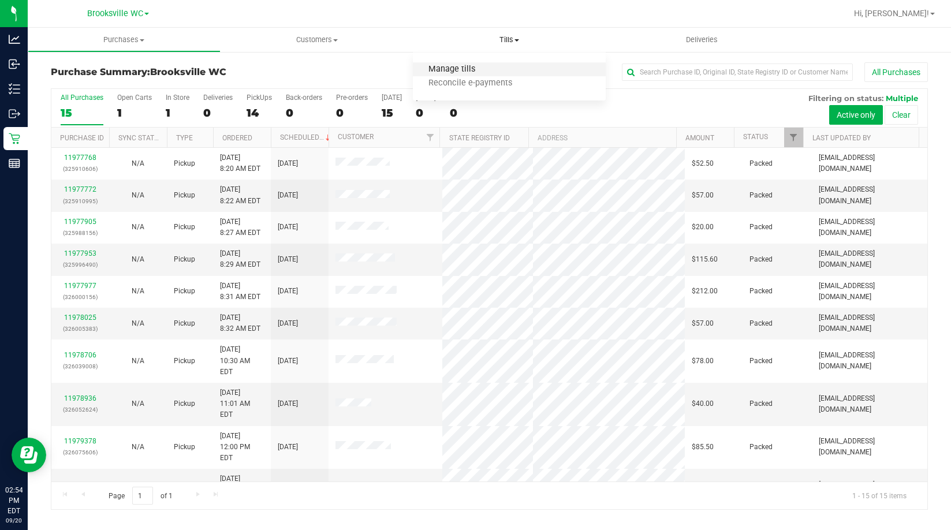
click at [483, 66] on span "Manage tills" at bounding box center [452, 70] width 78 height 10
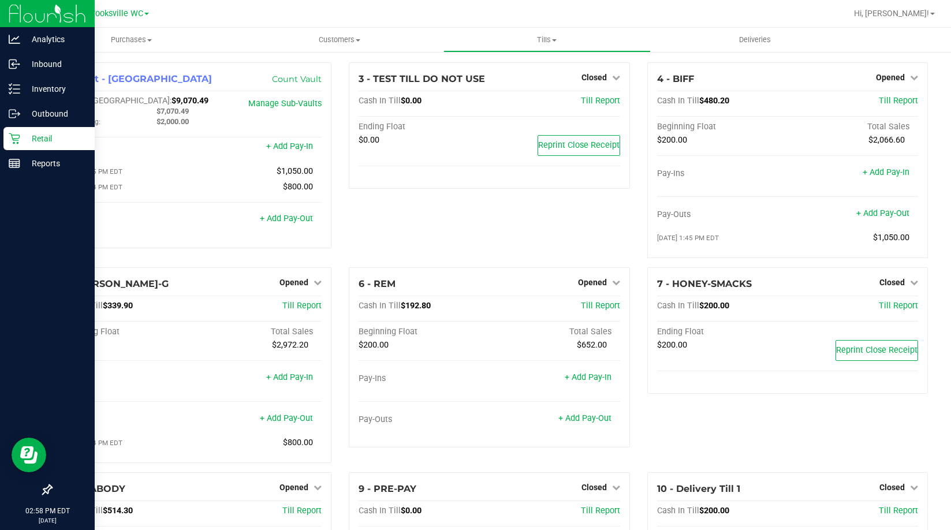
click at [36, 135] on p "Retail" at bounding box center [54, 139] width 69 height 14
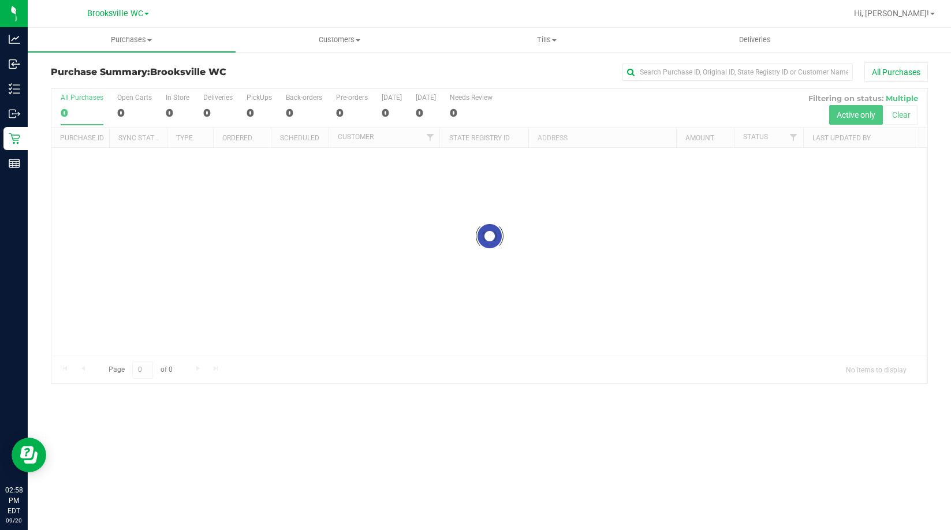
click at [410, 59] on div "Purchase Summary: Brooksville WC All Purchases Loading... All Purchases 0 Open …" at bounding box center [489, 223] width 923 height 345
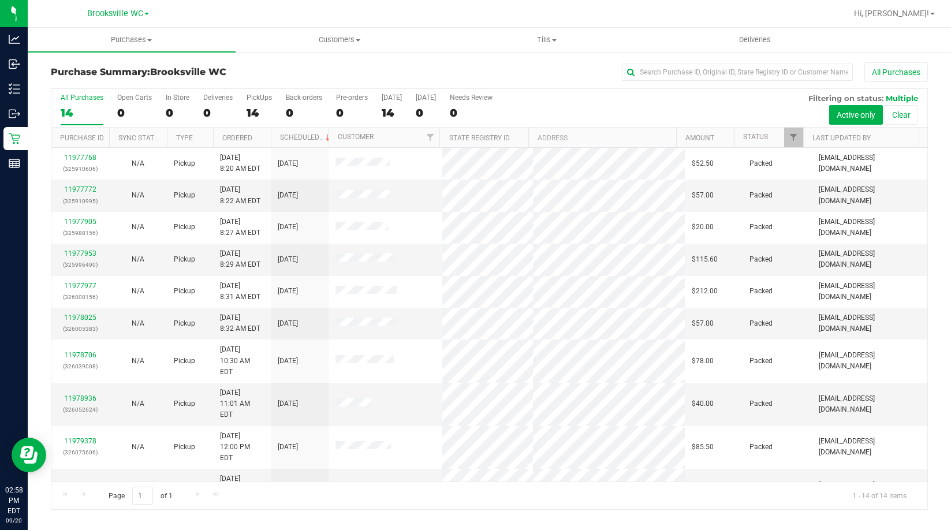
click at [770, 136] on th "Status" at bounding box center [768, 138] width 69 height 20
click at [771, 137] on link "Status" at bounding box center [762, 137] width 38 height 8
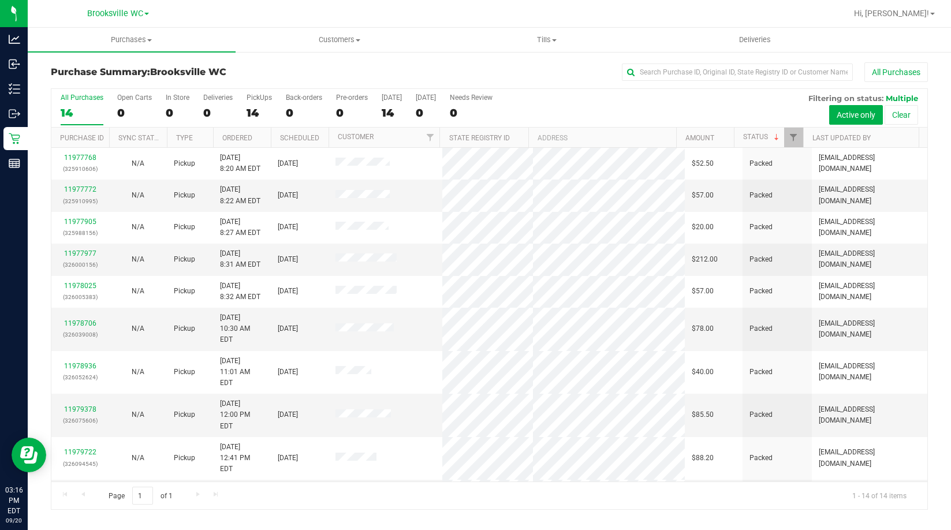
click at [243, 77] on div "Purchase Summary: Brooksville WC All Purchases" at bounding box center [489, 74] width 877 height 25
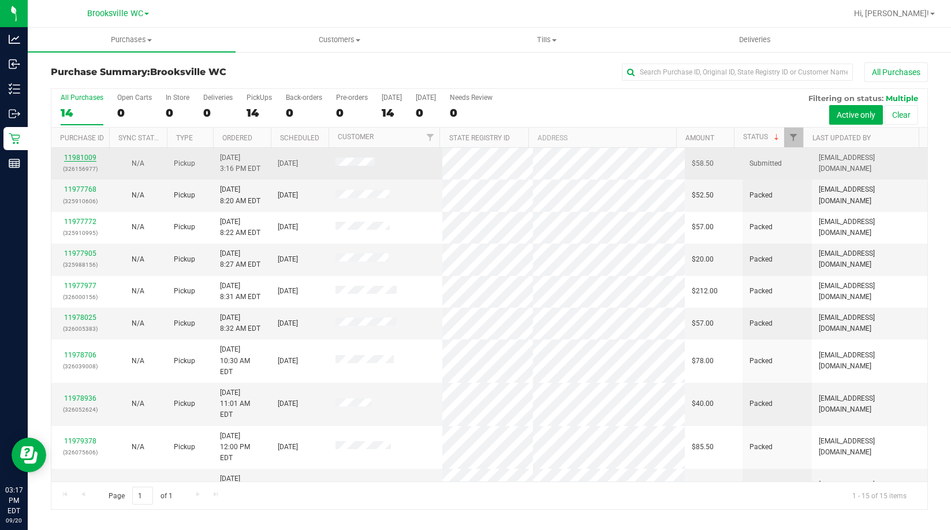
click at [69, 158] on link "11981009" at bounding box center [80, 158] width 32 height 8
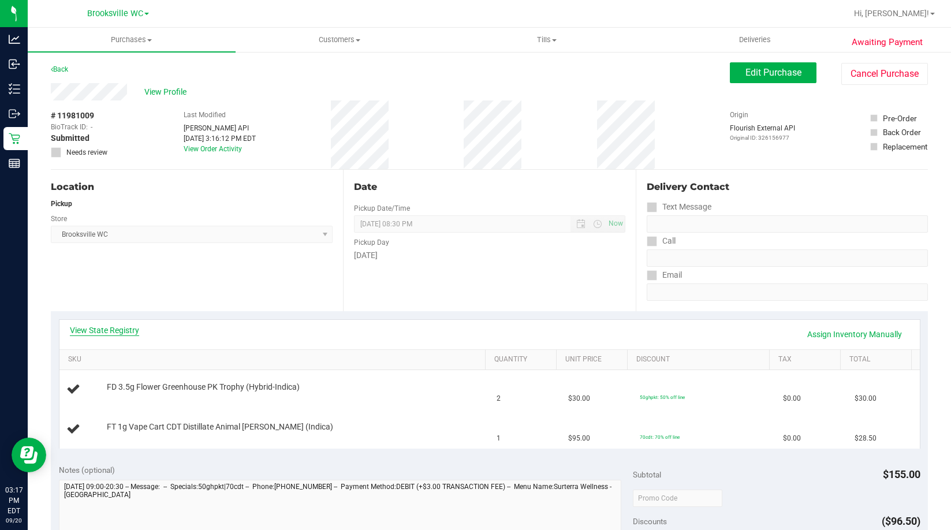
click at [107, 334] on link "View State Registry" at bounding box center [104, 331] width 69 height 12
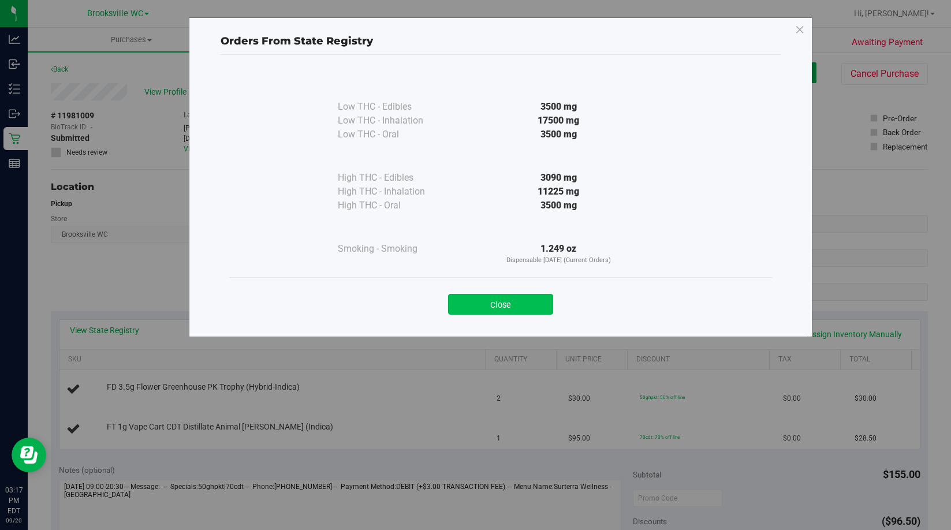
click at [534, 305] on button "Close" at bounding box center [500, 304] width 105 height 21
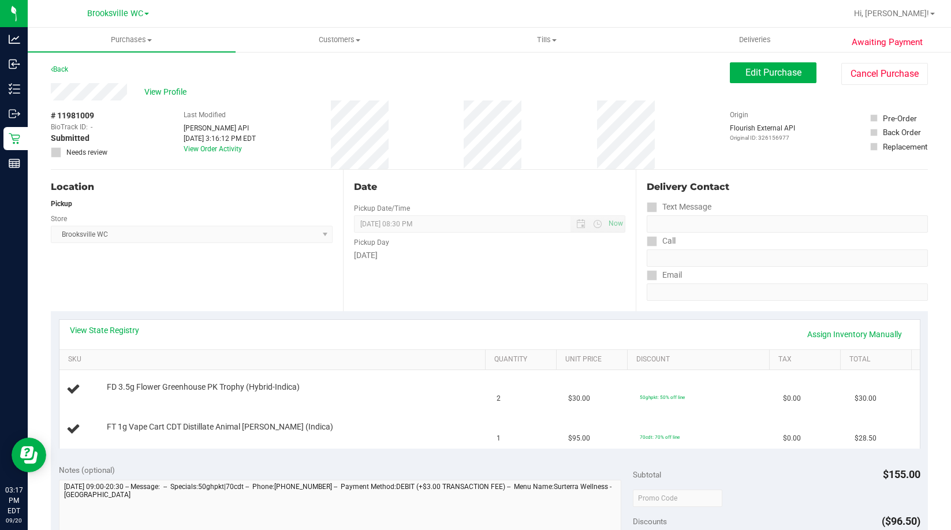
drag, startPoint x: 520, startPoint y: 284, endPoint x: 503, endPoint y: 289, distance: 17.0
click at [513, 285] on div "Date Pickup Date/Time 09/20/2025 Now 09/20/2025 08:30 PM Now Pickup Day Saturday" at bounding box center [489, 240] width 292 height 141
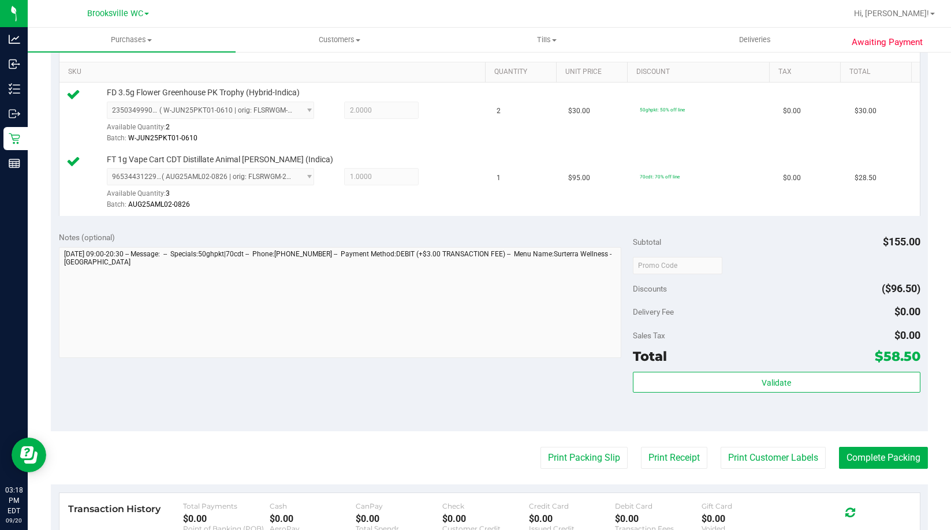
scroll to position [289, 0]
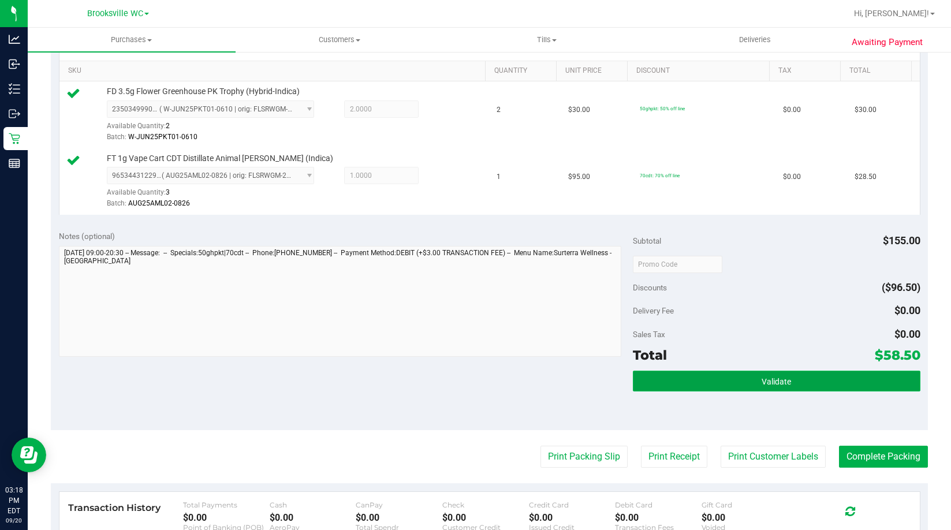
click at [765, 384] on span "Validate" at bounding box center [776, 381] width 29 height 9
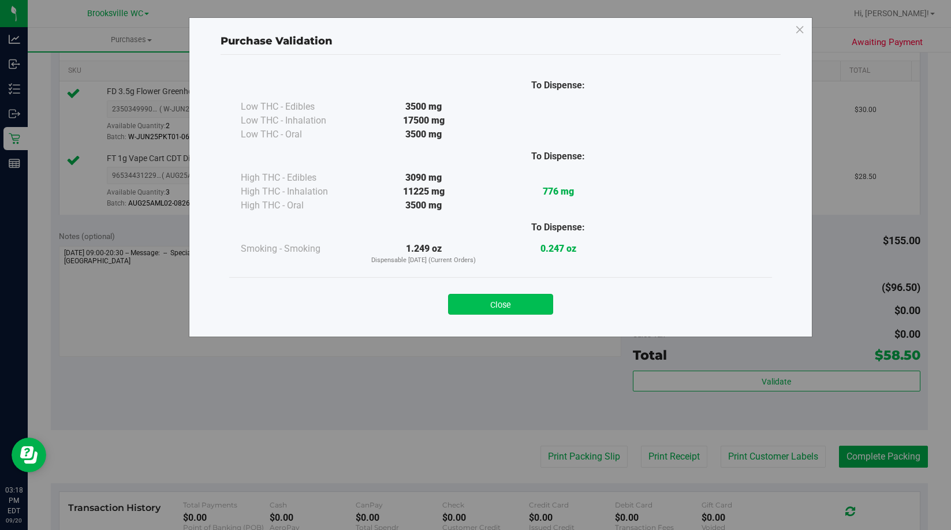
click at [522, 299] on button "Close" at bounding box center [500, 304] width 105 height 21
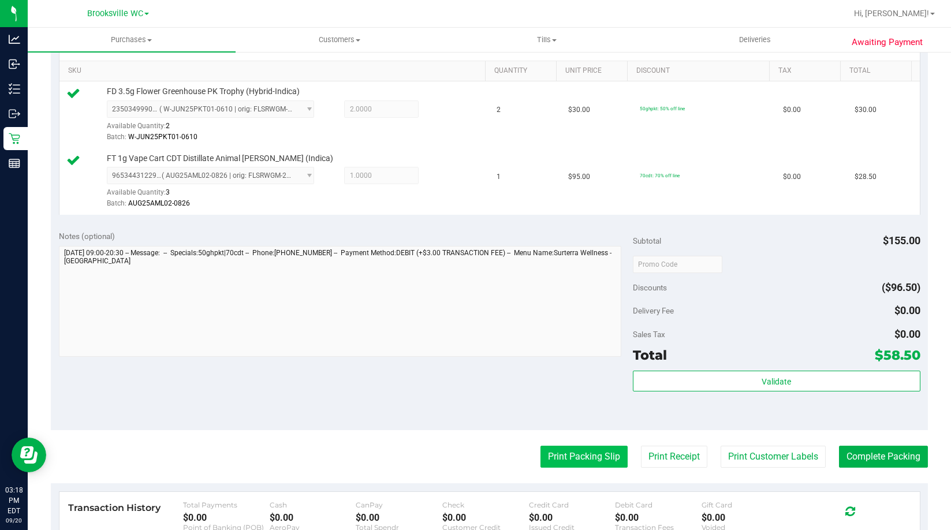
click at [575, 457] on button "Print Packing Slip" at bounding box center [583, 457] width 87 height 22
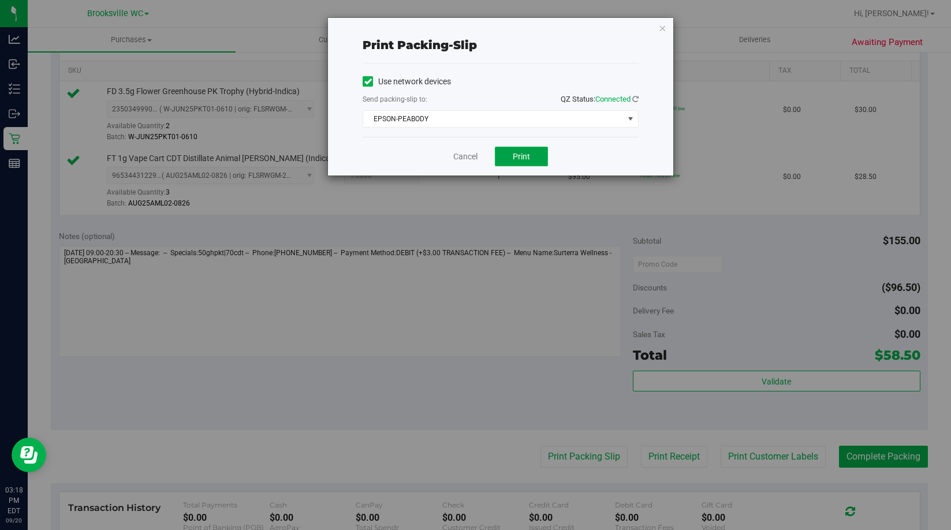
click at [532, 152] on button "Print" at bounding box center [521, 157] width 53 height 20
click at [456, 156] on link "Cancel" at bounding box center [465, 157] width 24 height 12
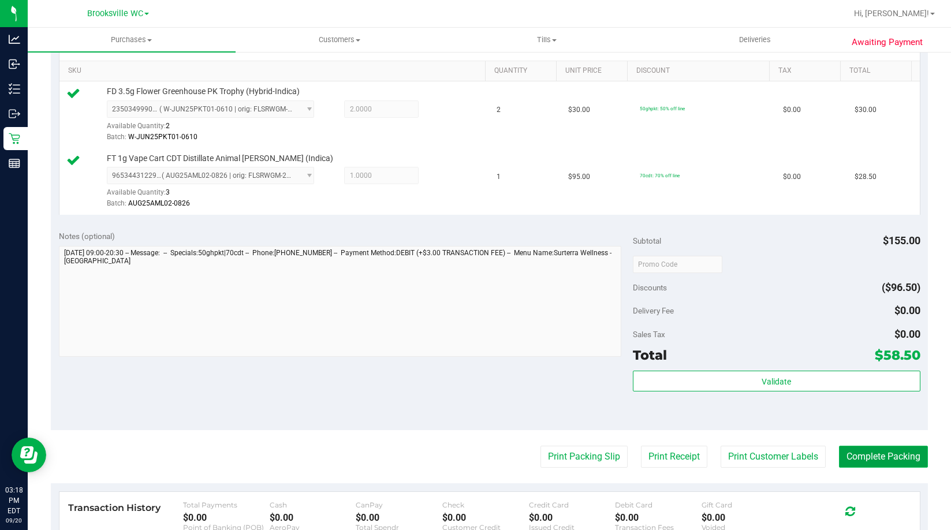
click at [889, 454] on button "Complete Packing" at bounding box center [883, 457] width 89 height 22
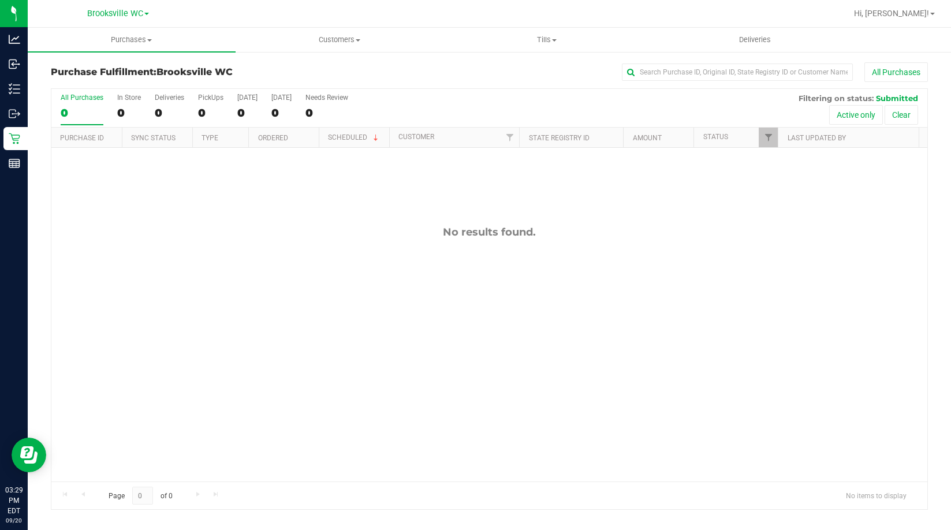
click at [191, 232] on div "No results found." at bounding box center [489, 232] width 876 height 13
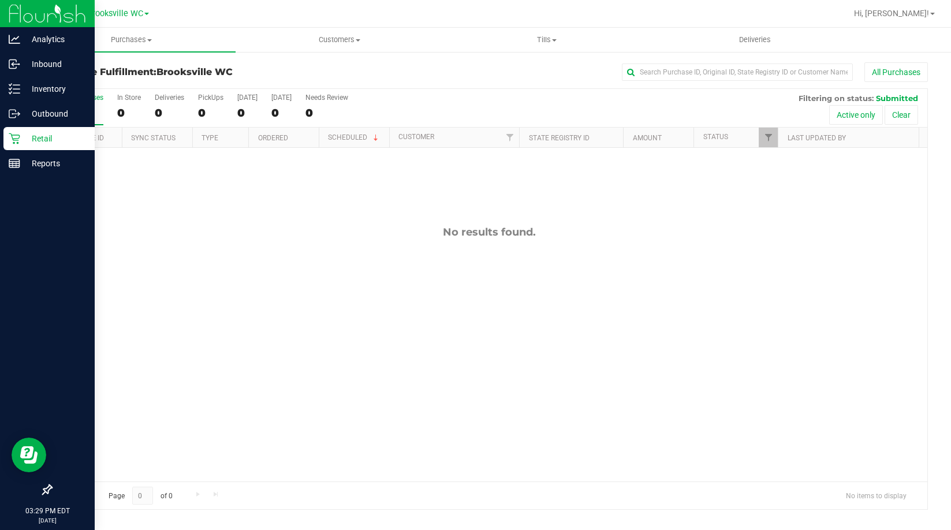
click at [23, 136] on p "Retail" at bounding box center [54, 139] width 69 height 14
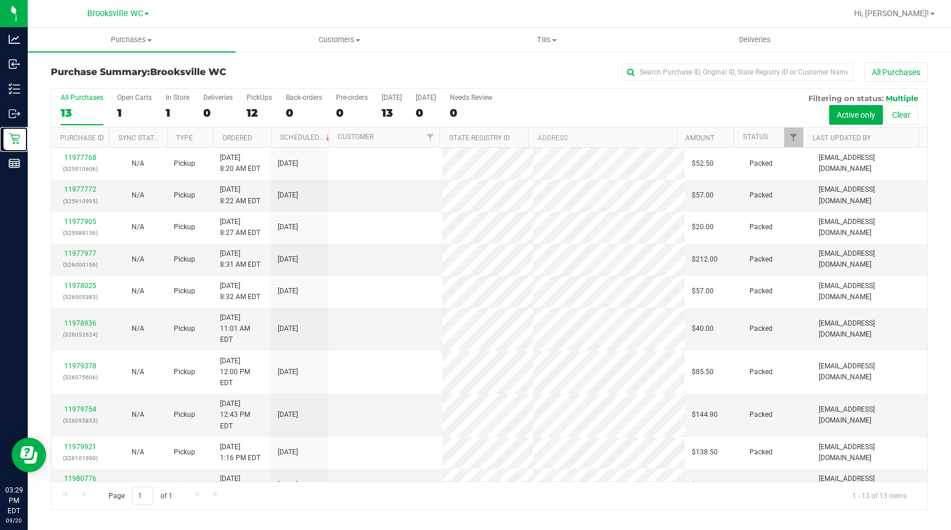
scroll to position [81, 0]
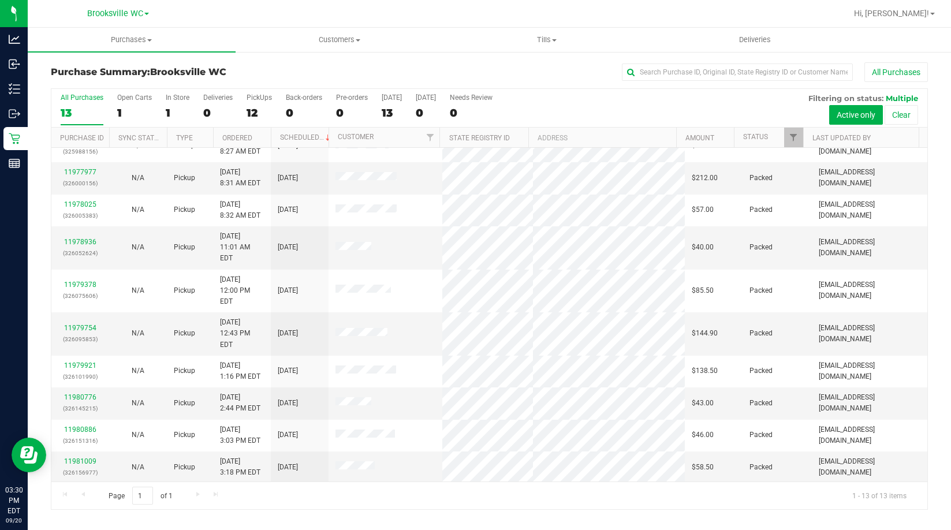
click at [263, 83] on div "Purchase Summary: Brooksville WC All Purchases" at bounding box center [489, 74] width 877 height 25
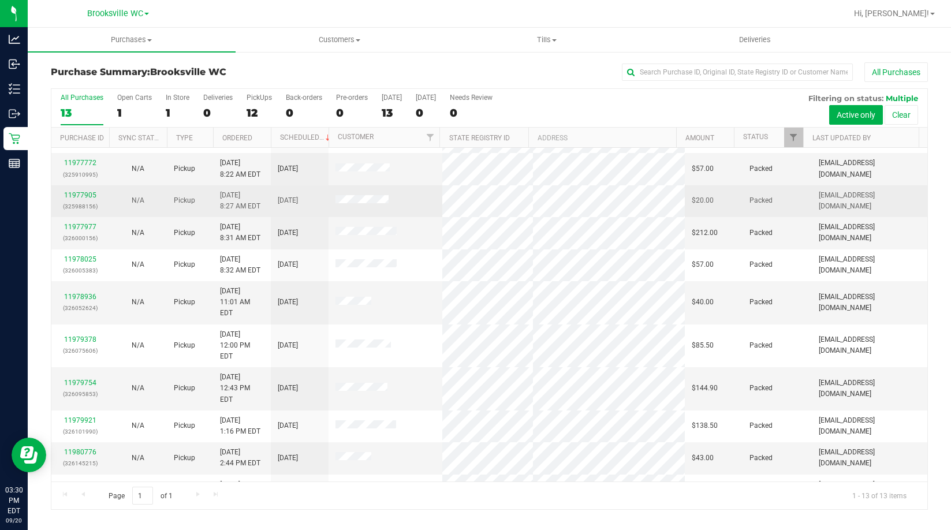
scroll to position [0, 0]
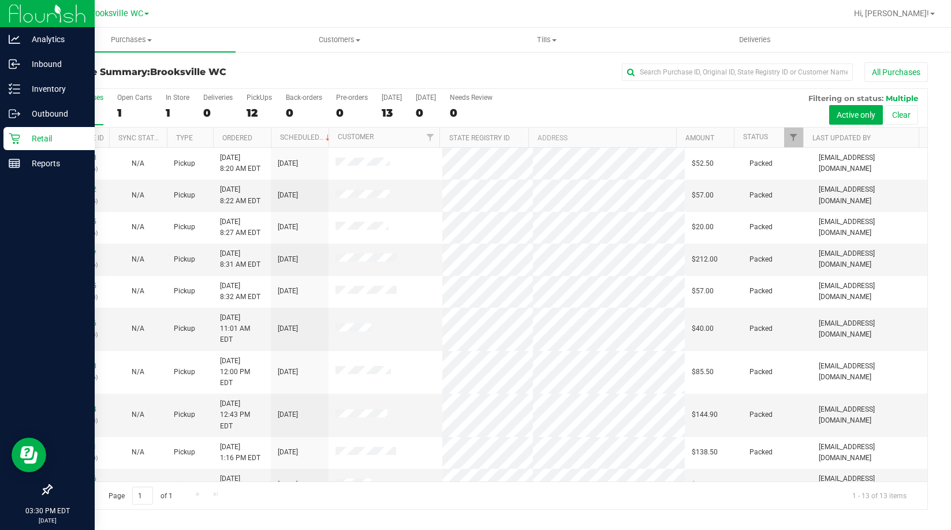
click at [21, 137] on p "Retail" at bounding box center [54, 139] width 69 height 14
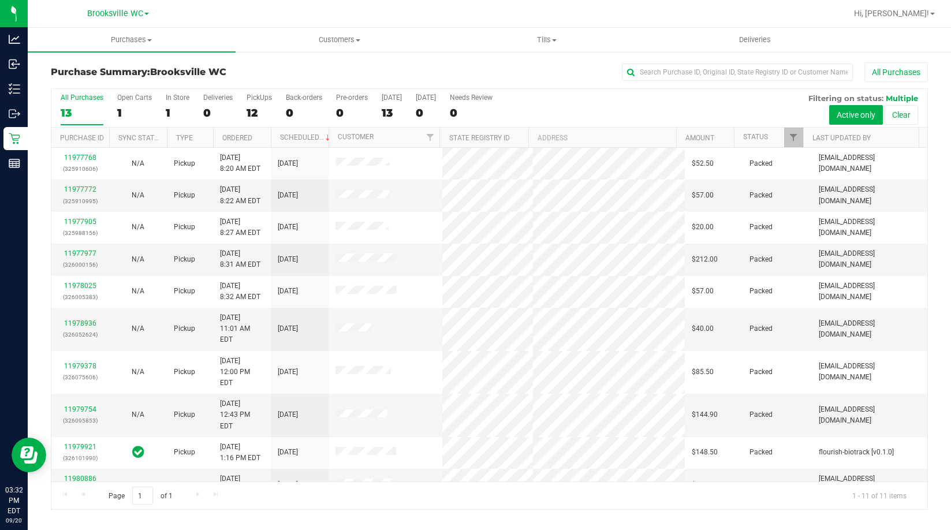
click at [775, 136] on th "Status" at bounding box center [768, 138] width 69 height 20
click at [775, 136] on span at bounding box center [776, 137] width 9 height 9
click at [240, 83] on div "Purchase Summary: Brooksville WC All Purchases" at bounding box center [489, 74] width 877 height 25
click at [258, 59] on div "Purchase Summary: Brooksville WC All Purchases All Purchases 13 Open Carts 1 In…" at bounding box center [489, 286] width 923 height 471
click at [263, 77] on h3 "Purchase Summary: Brooksville WC" at bounding box center [197, 72] width 292 height 10
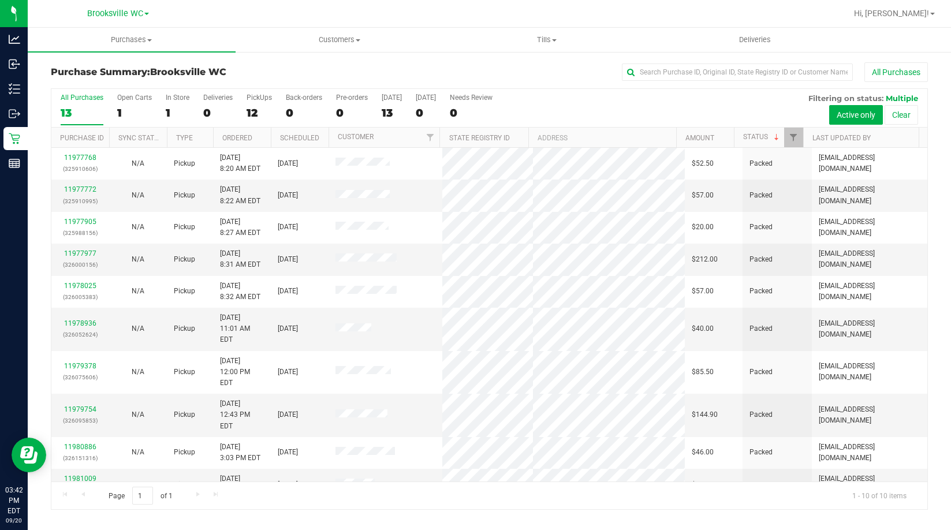
click at [233, 69] on h3 "Purchase Summary: Brooksville WC" at bounding box center [197, 72] width 292 height 10
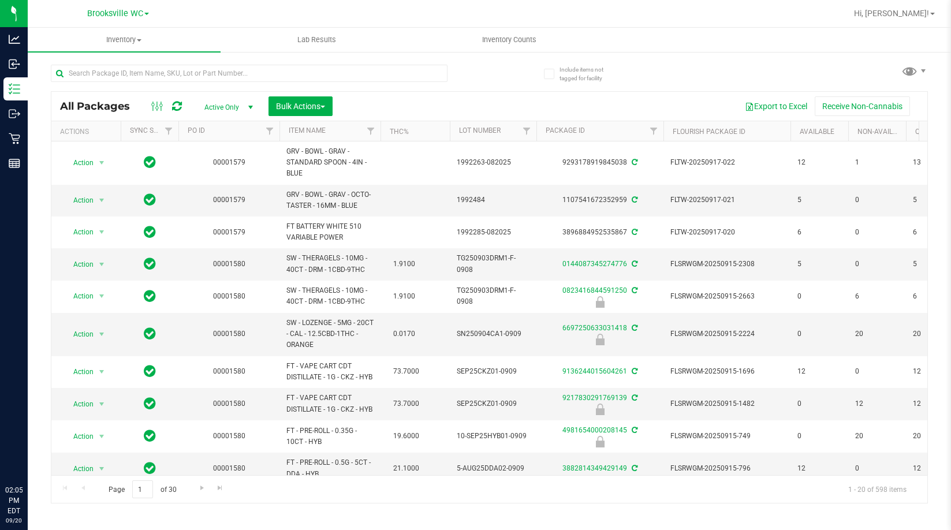
click at [245, 64] on div at bounding box center [270, 72] width 439 height 37
click at [245, 66] on input "text" at bounding box center [249, 73] width 397 height 17
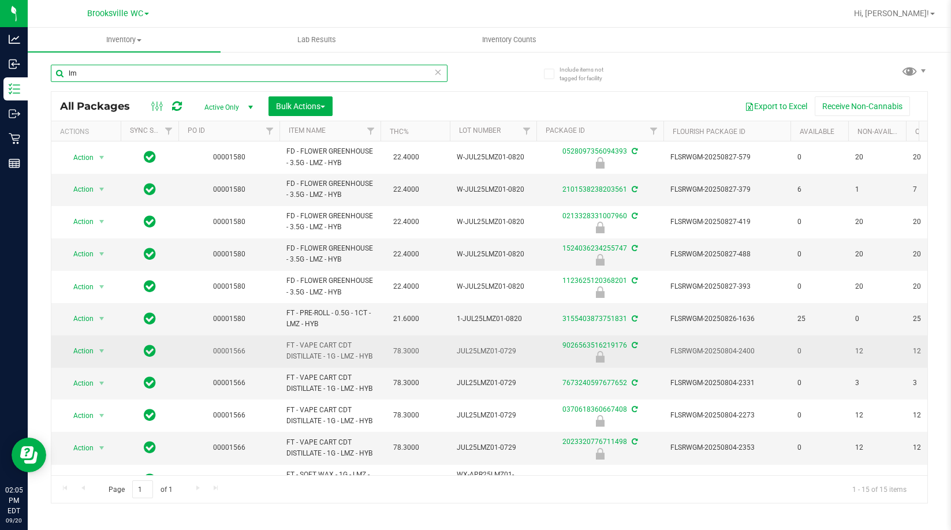
type input "l"
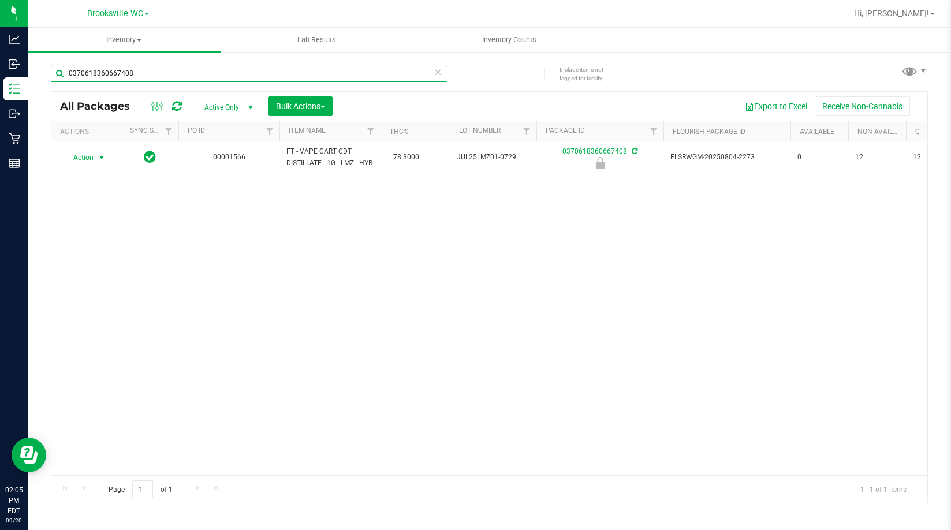
type input "0370618360667408"
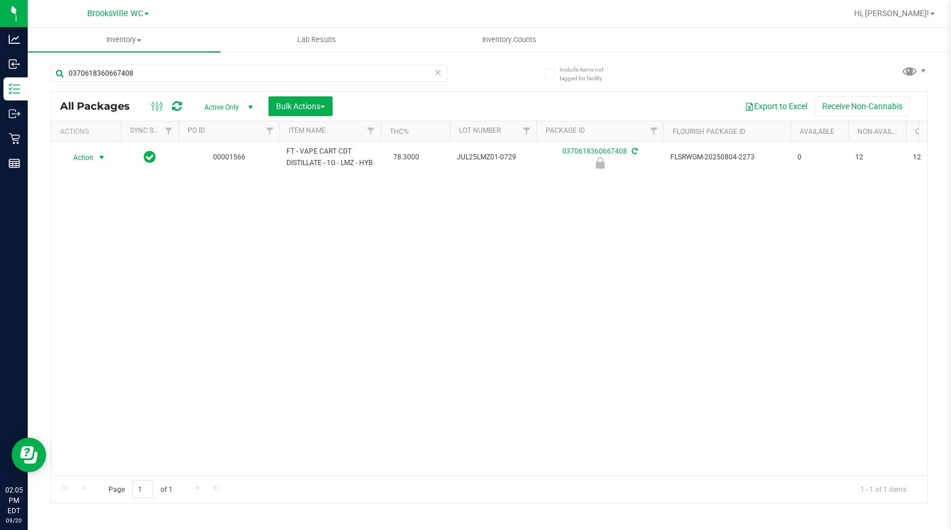
click at [91, 162] on span "Action" at bounding box center [78, 158] width 31 height 16
click at [113, 291] on li "Unlock package" at bounding box center [101, 299] width 74 height 17
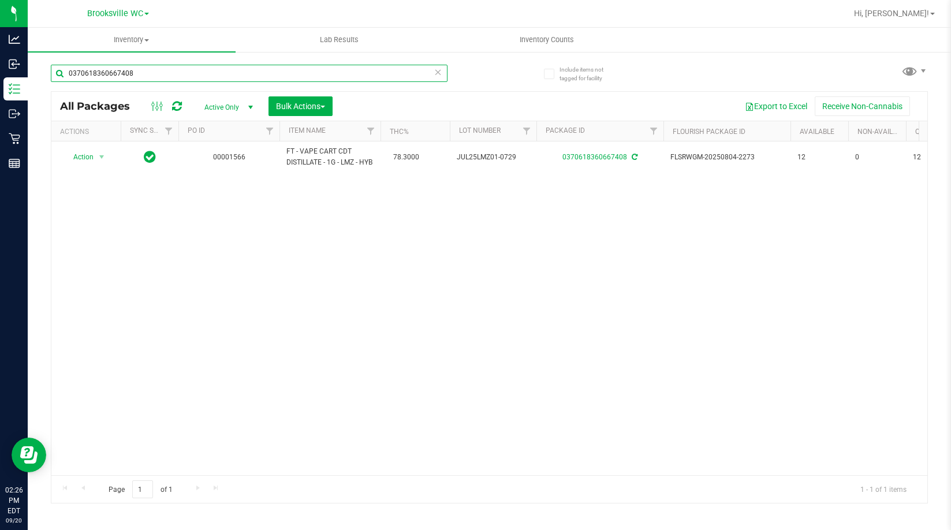
click at [177, 74] on input "0370618360667408" at bounding box center [249, 73] width 397 height 17
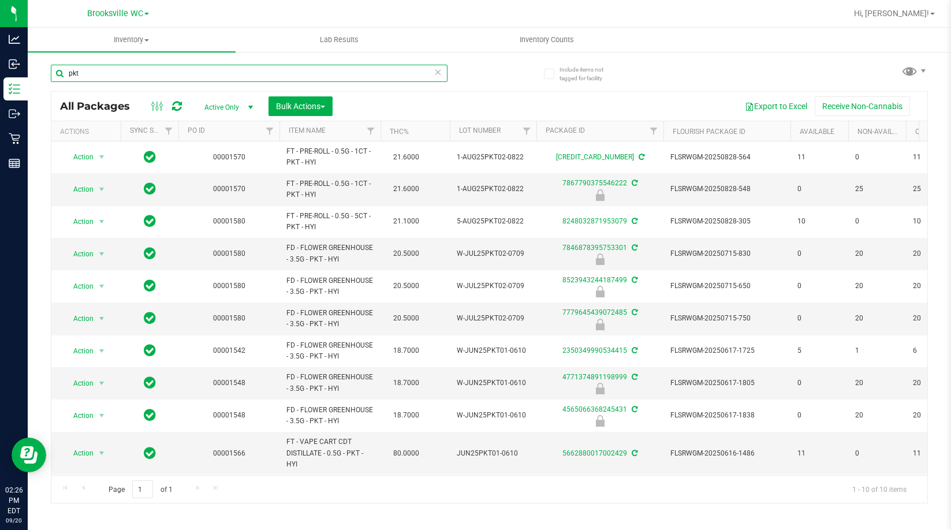
click at [187, 75] on input "pkt" at bounding box center [249, 73] width 397 height 17
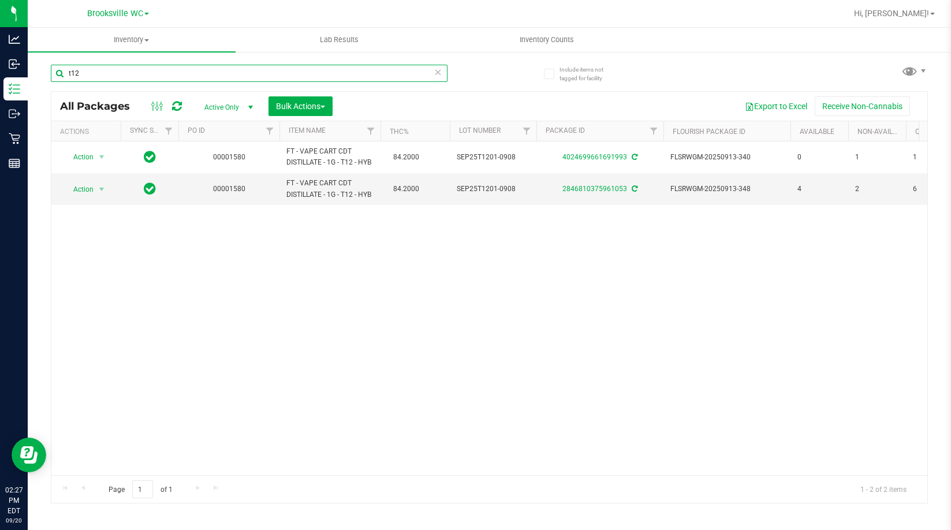
click at [200, 68] on input "t12" at bounding box center [249, 73] width 397 height 17
click at [194, 74] on input "pj" at bounding box center [249, 73] width 397 height 17
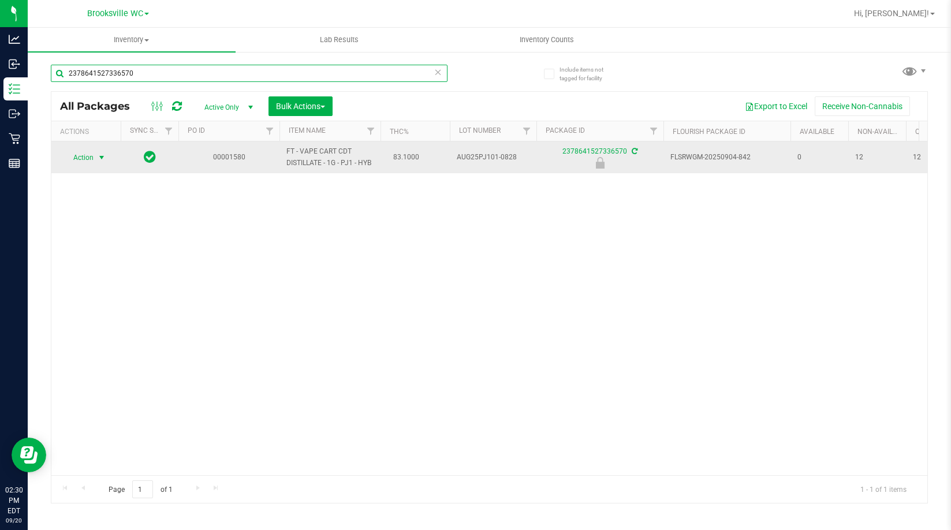
type input "2378641527336570"
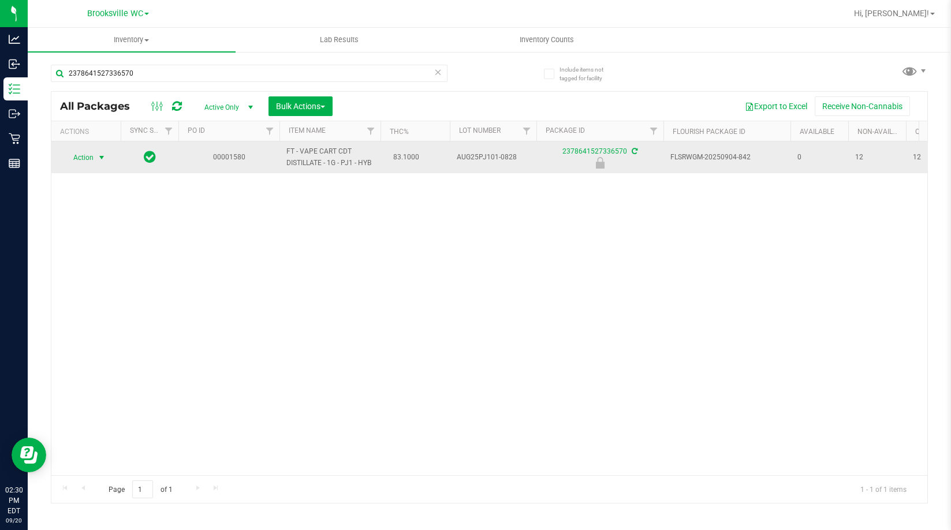
click at [88, 153] on span "Action" at bounding box center [78, 158] width 31 height 16
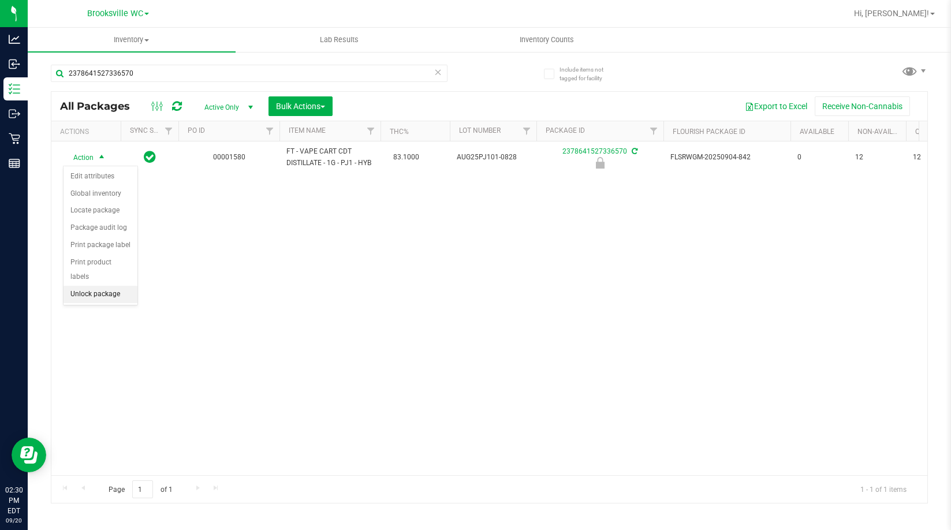
click at [118, 286] on li "Unlock package" at bounding box center [101, 294] width 74 height 17
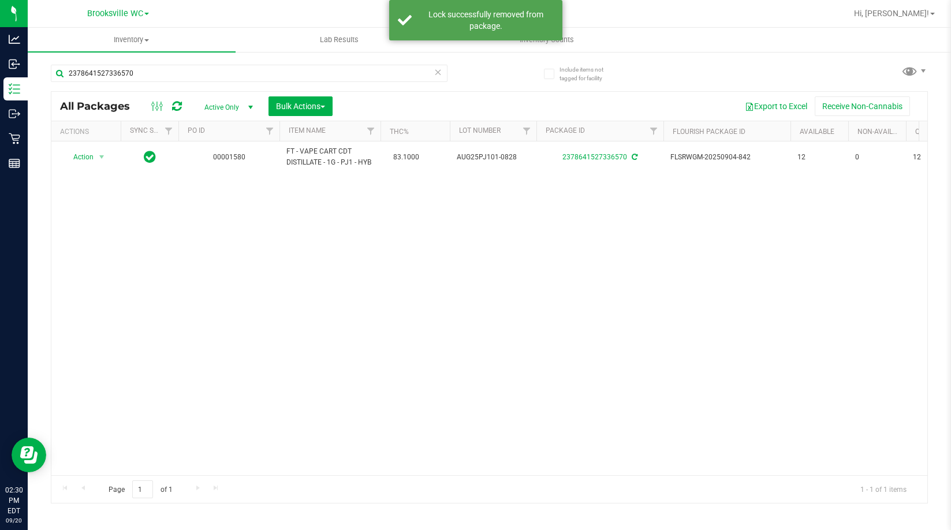
click at [427, 294] on div "Action Action Adjust qty Create package Edit attributes Global inventory Locate…" at bounding box center [489, 308] width 876 height 334
click at [428, 296] on div "Action Action Adjust qty Create package Edit attributes Global inventory Locate…" at bounding box center [489, 308] width 876 height 334
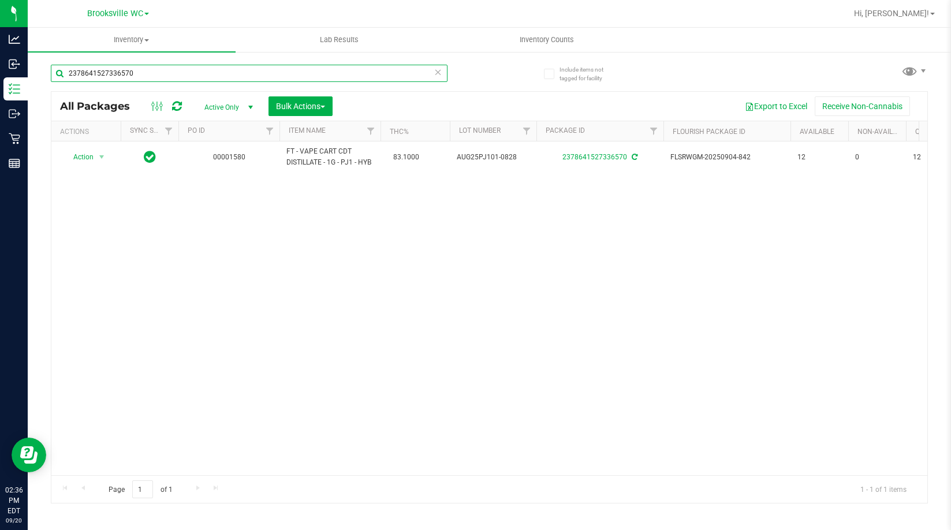
click at [188, 78] on input "2378641527336570" at bounding box center [249, 73] width 397 height 17
click at [187, 79] on input "2378641527336570" at bounding box center [249, 73] width 397 height 17
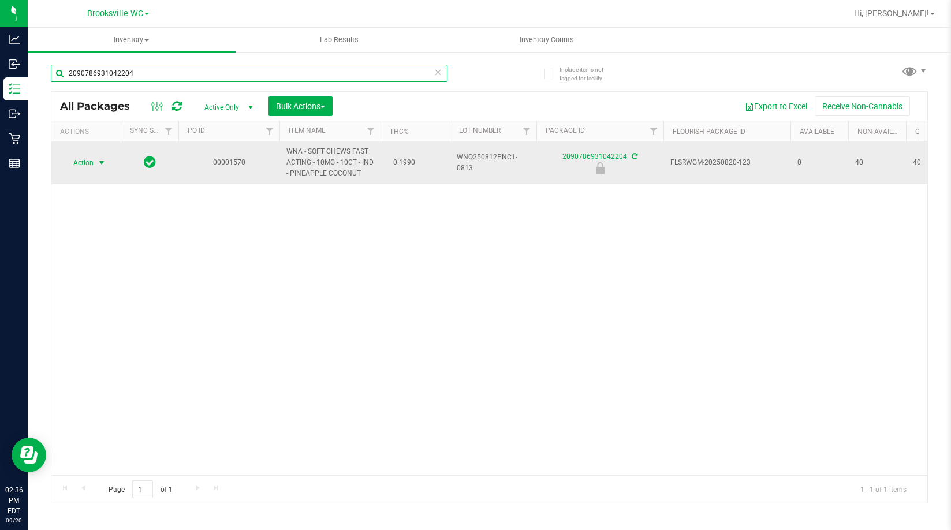
type input "2090786931042204"
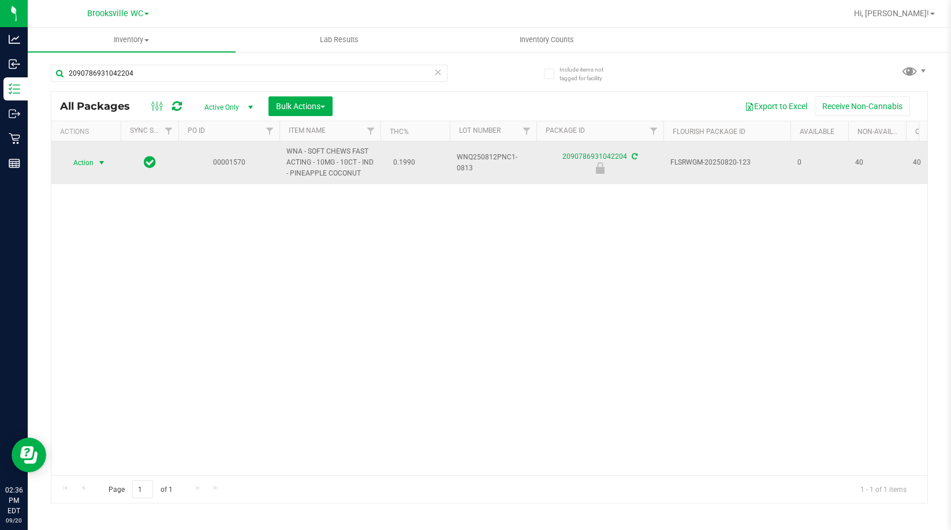
click at [96, 163] on span "select" at bounding box center [102, 163] width 14 height 16
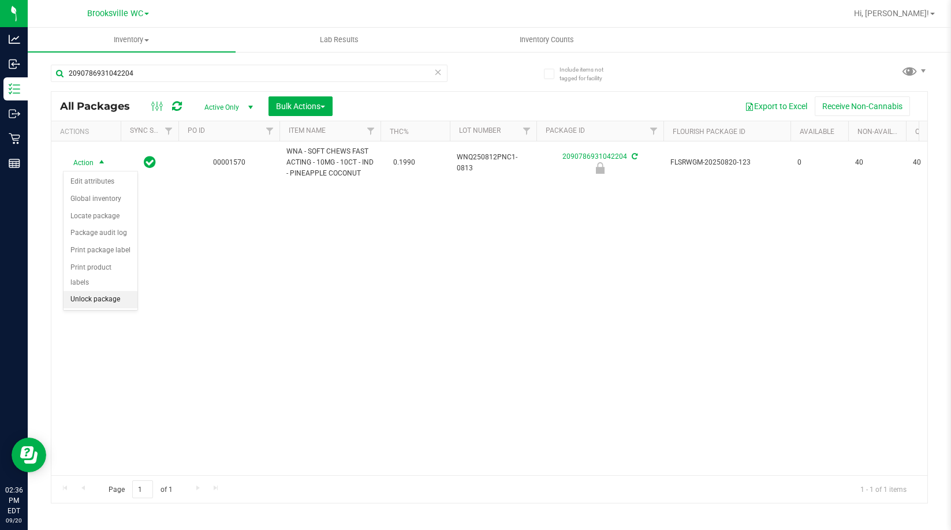
click at [114, 291] on li "Unlock package" at bounding box center [101, 299] width 74 height 17
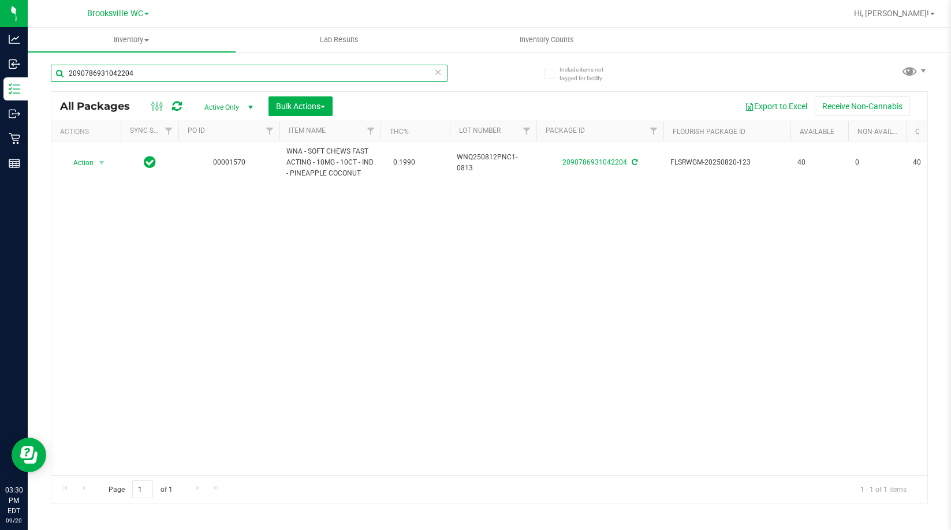
click at [159, 74] on input "2090786931042204" at bounding box center [249, 73] width 397 height 17
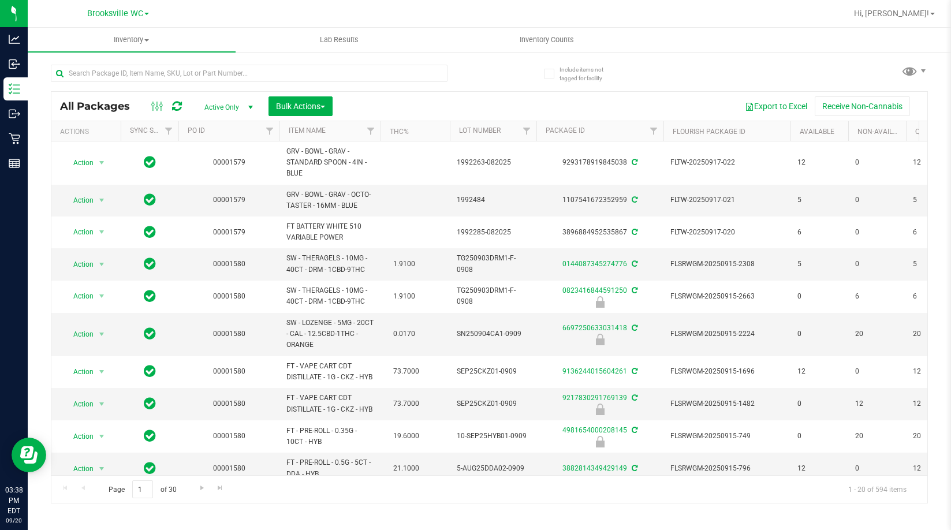
click at [226, 89] on div "All Packages Active Only Active Only Lab Samples Locked All External Internal B…" at bounding box center [489, 279] width 877 height 450
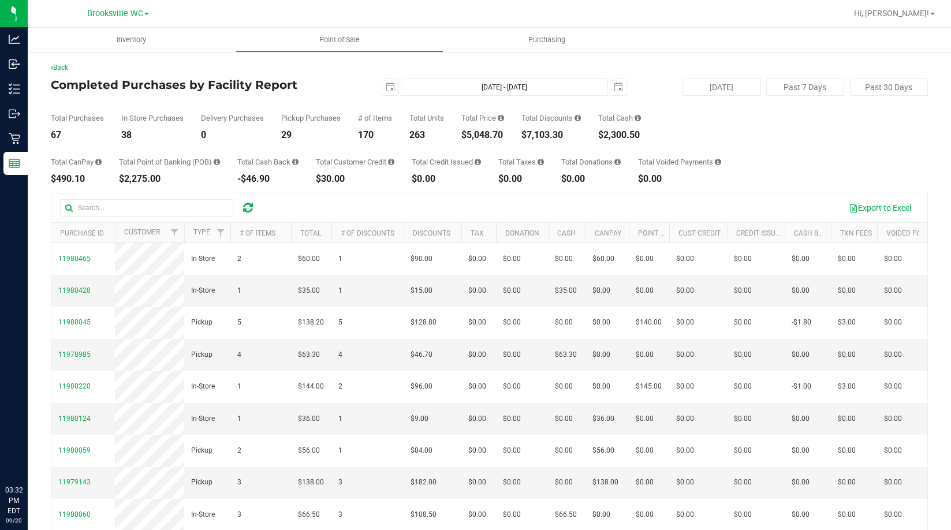
click at [339, 100] on div "Total Purchases 67 In Store Purchases 38 Delivery Purchases 0 Pickup Purchases …" at bounding box center [489, 118] width 877 height 44
drag, startPoint x: 322, startPoint y: 136, endPoint x: 315, endPoint y: 139, distance: 7.3
click at [316, 138] on div "41" at bounding box center [310, 134] width 59 height 9
click at [339, 123] on div "Pickup Purchases 41" at bounding box center [310, 126] width 59 height 25
click at [327, 73] on div "Back Completed Purchases by Facility Report [DATE] [DATE] - [DATE] [DATE] [DATE…" at bounding box center [489, 333] width 877 height 543
